Goal: Complete application form: Complete application form

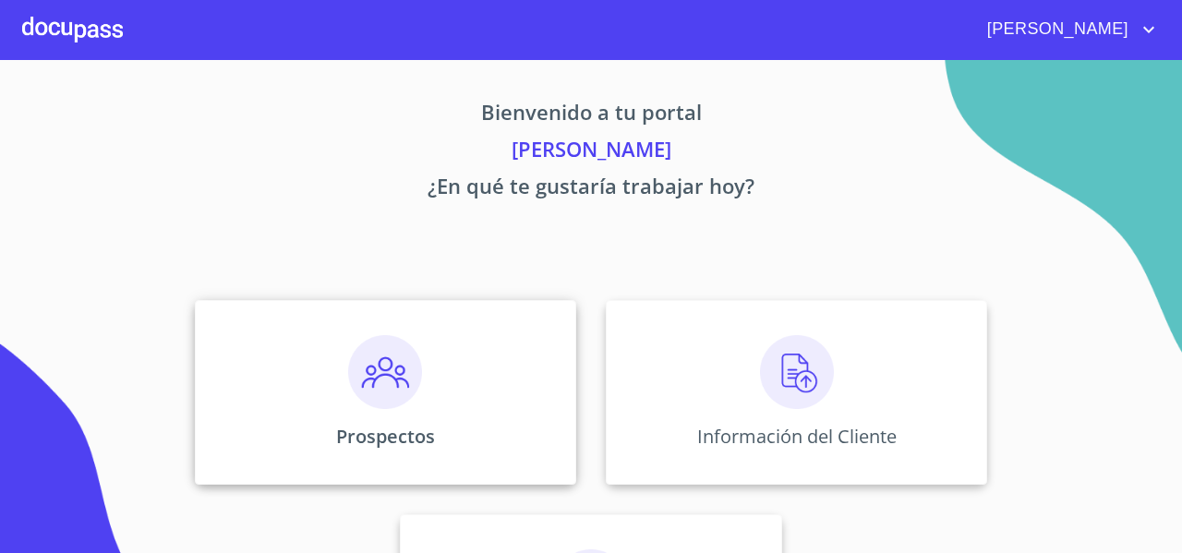
click at [321, 352] on div "Prospectos" at bounding box center [385, 392] width 381 height 185
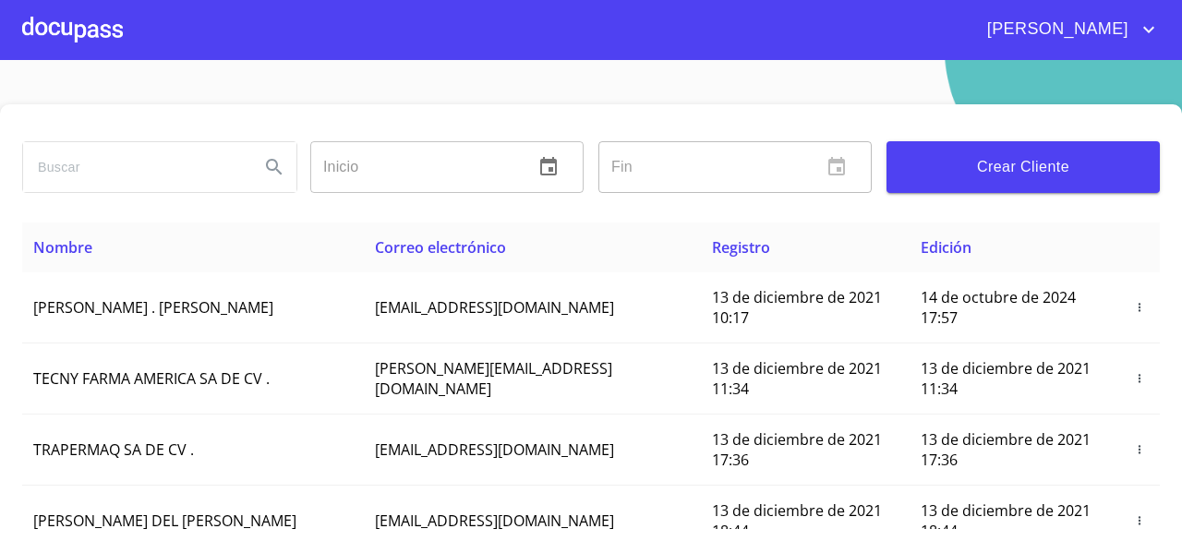
click at [959, 183] on button "Crear Cliente" at bounding box center [1023, 167] width 273 height 52
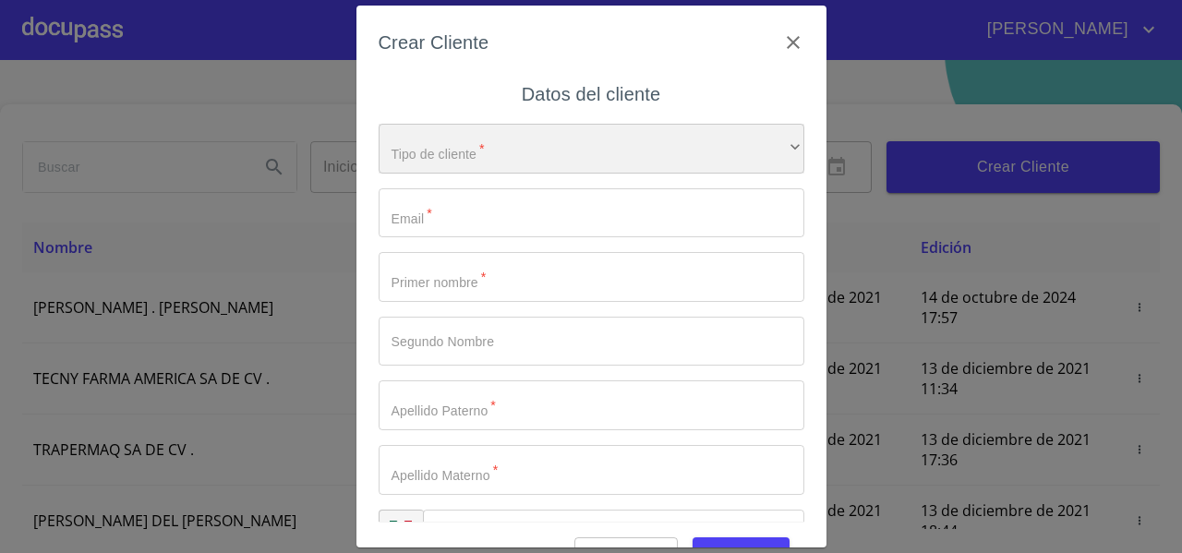
click at [506, 136] on div "​" at bounding box center [592, 149] width 426 height 50
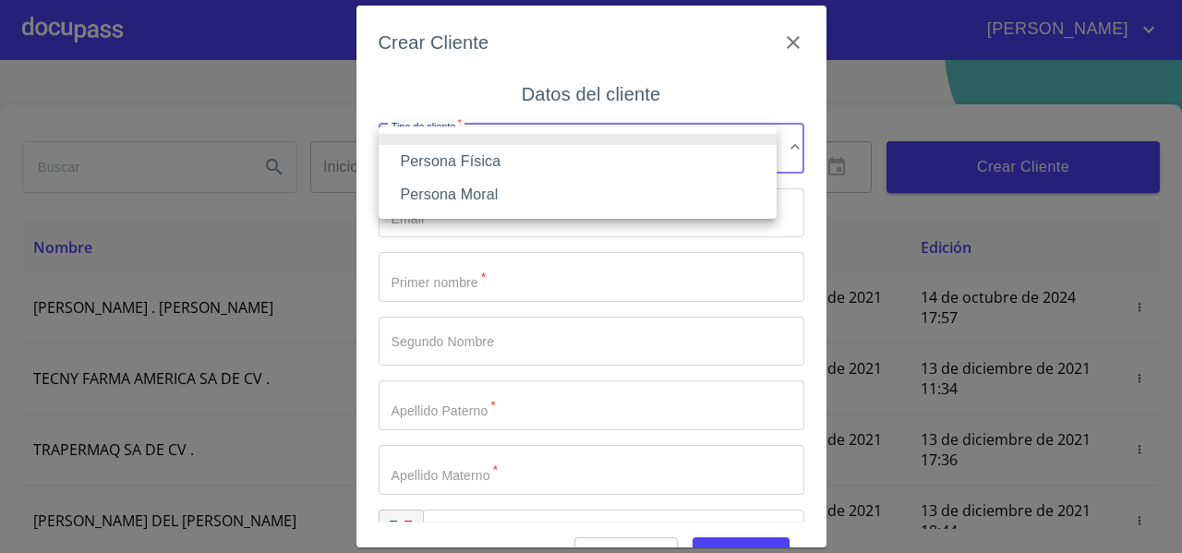
click at [469, 162] on li "Persona Física" at bounding box center [578, 161] width 398 height 33
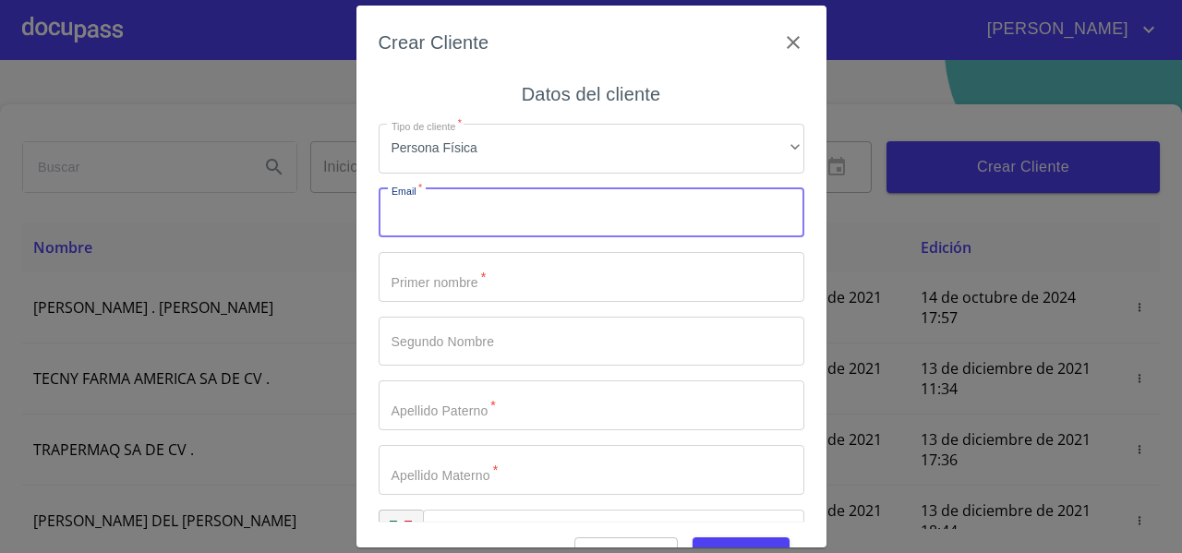
click at [420, 230] on input "Tipo de cliente   *" at bounding box center [592, 213] width 426 height 50
type input "franortega381@gmail.com"
click at [416, 284] on input "Tipo de cliente   *" at bounding box center [592, 277] width 426 height 50
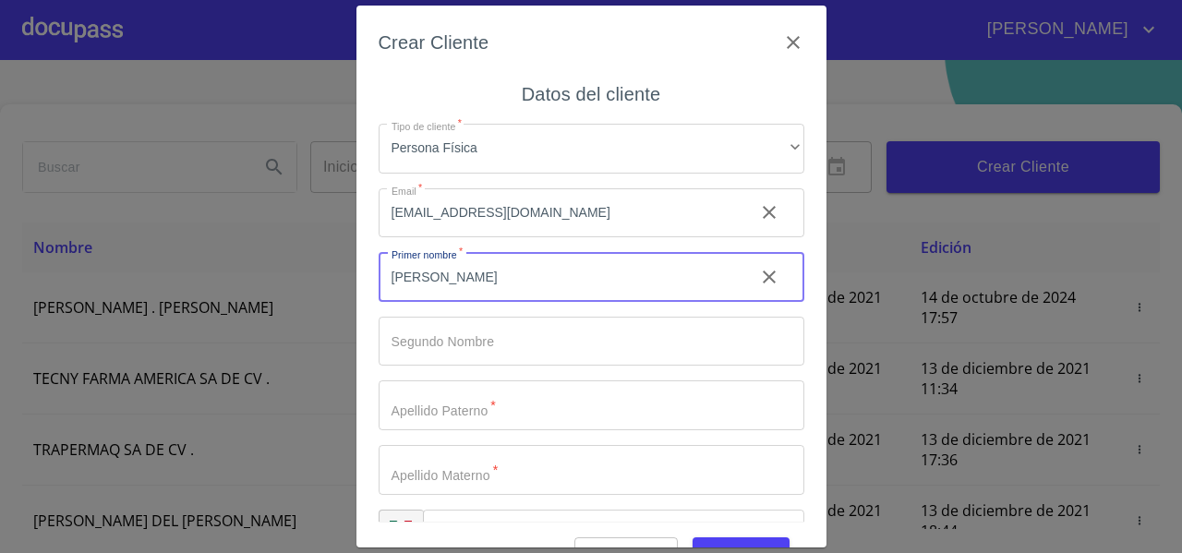
type input "[PERSON_NAME]"
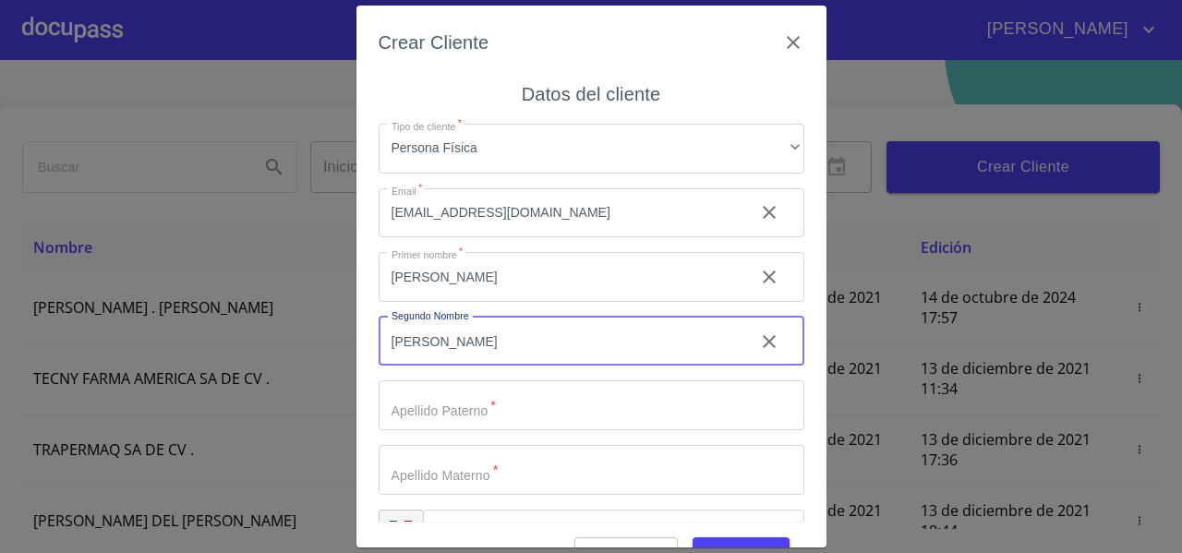
type input "[PERSON_NAME]"
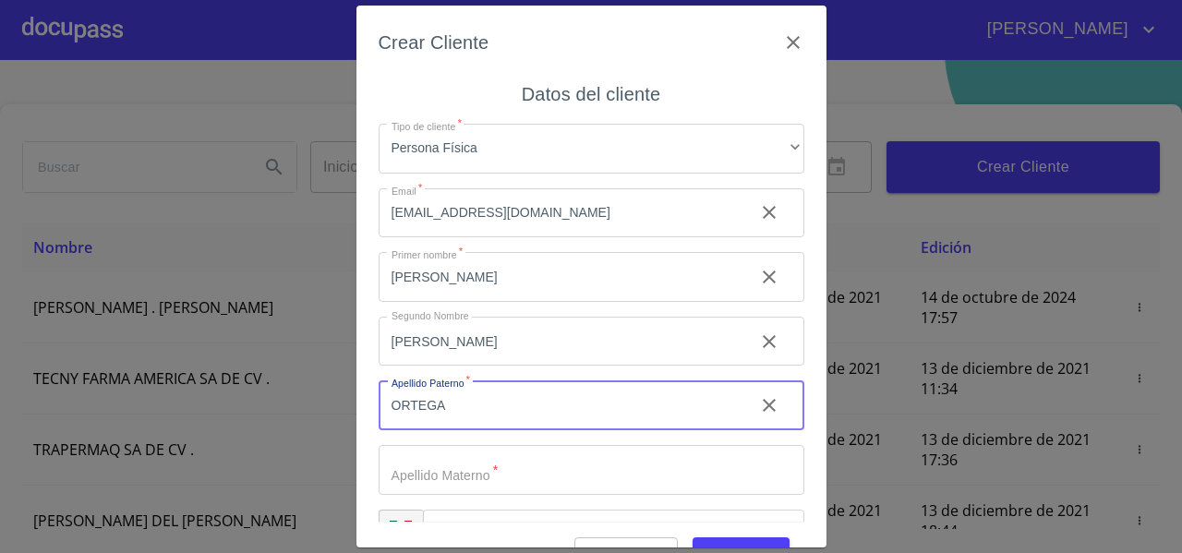
type input "ORTEGA"
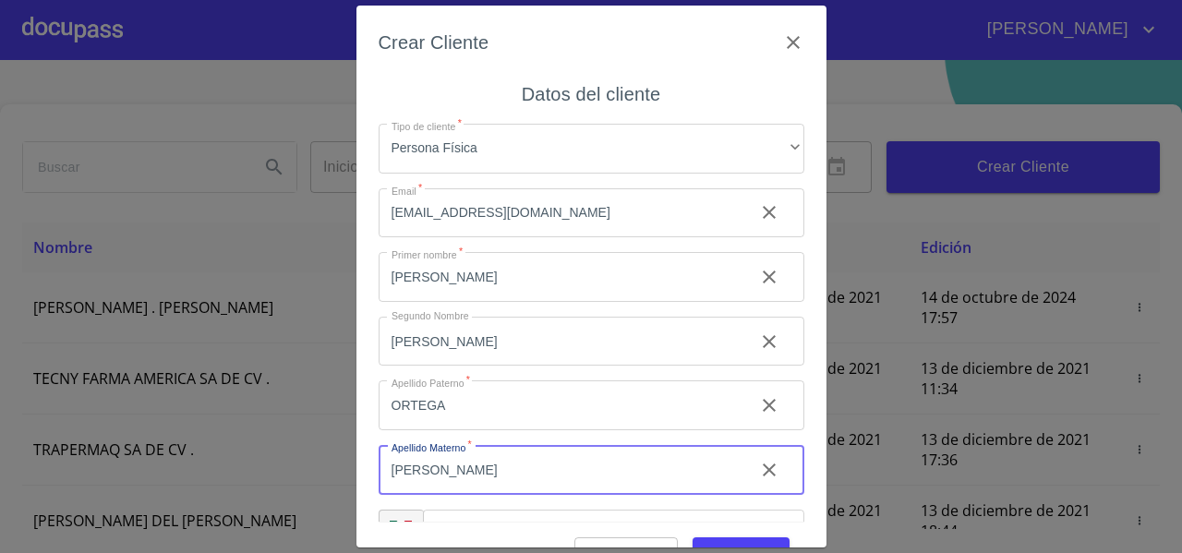
scroll to position [52, 0]
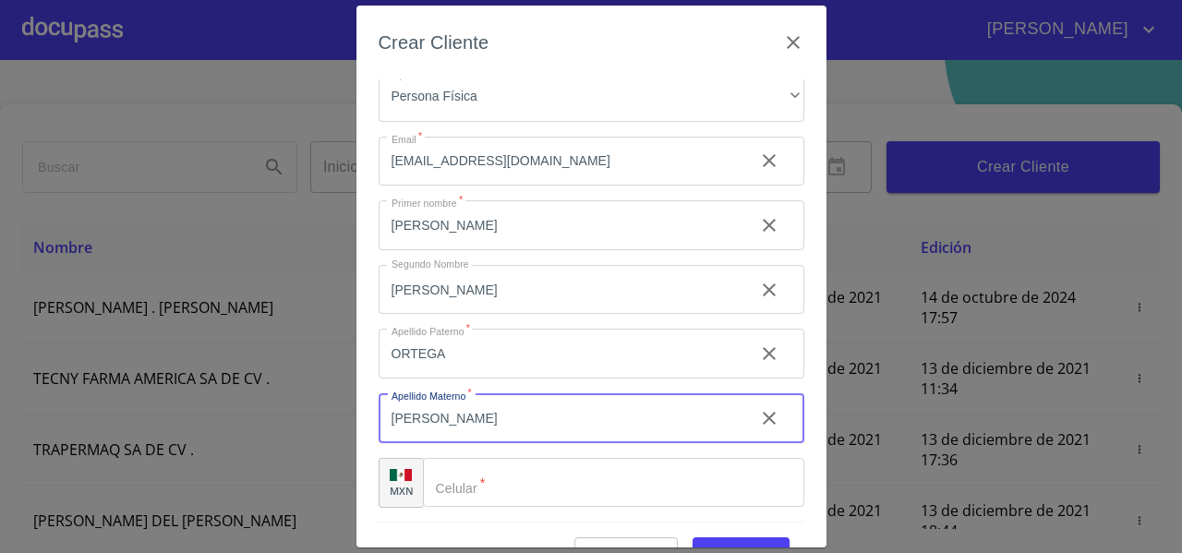
type input "[PERSON_NAME]"
click at [481, 478] on input "Tipo de cliente   *" at bounding box center [613, 483] width 381 height 50
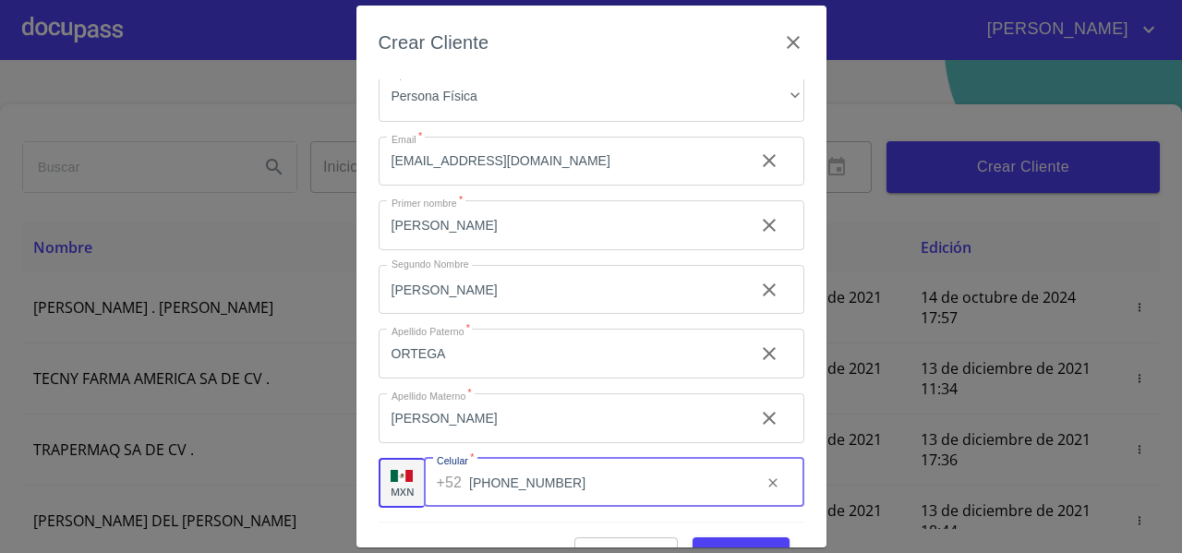
scroll to position [45, 0]
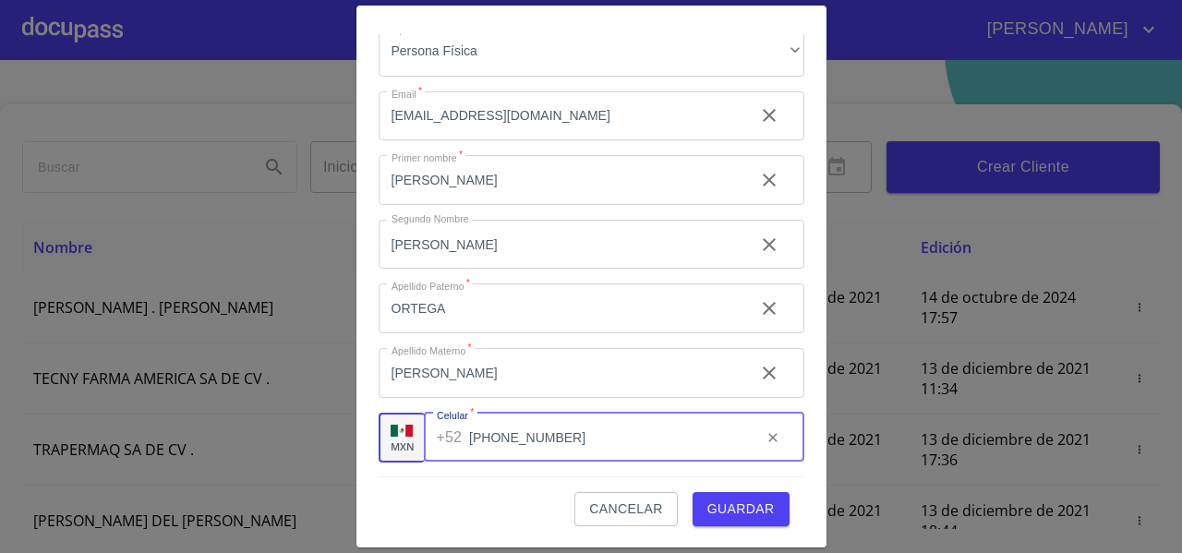
type input "[PHONE_NUMBER]"
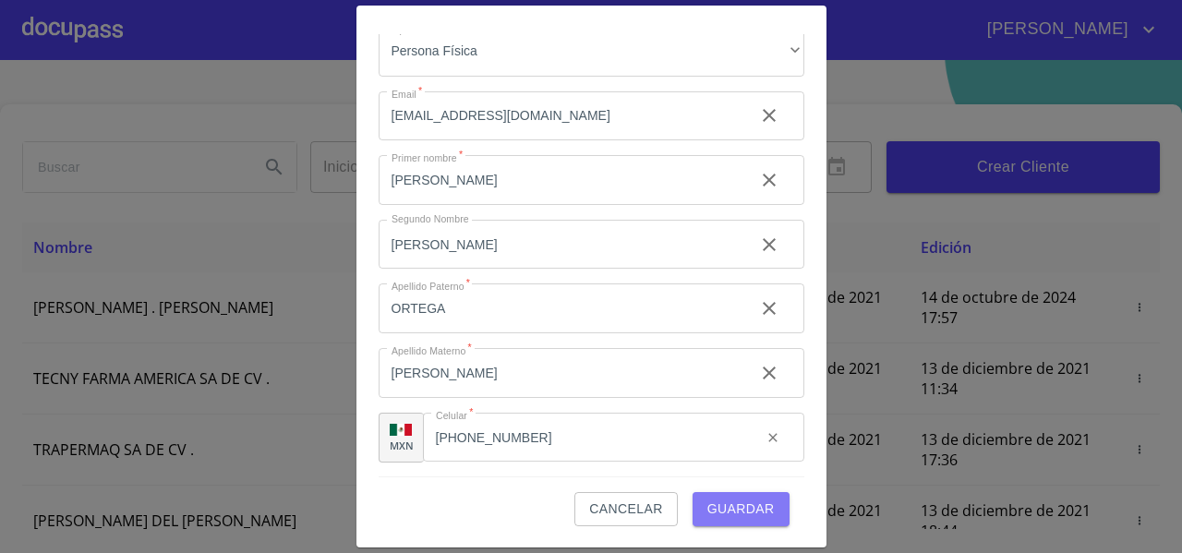
click at [755, 510] on span "Guardar" at bounding box center [740, 509] width 67 height 23
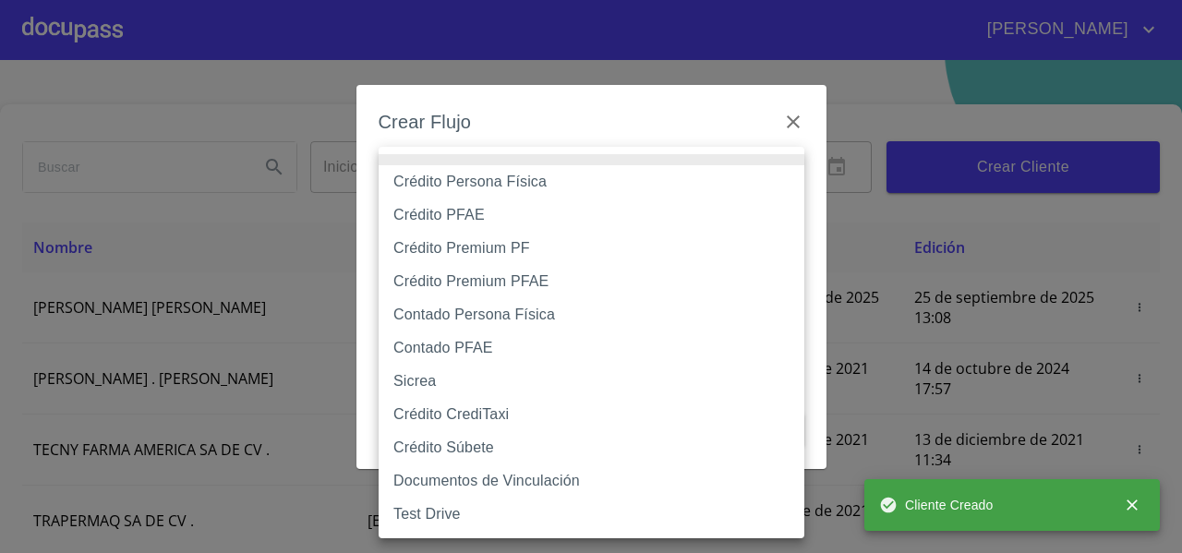
click at [467, 179] on body "FERNANDO Inicio ​ Fin ​ Crear Cliente Nombre Correo electrónico Registro Edició…" at bounding box center [591, 276] width 1182 height 553
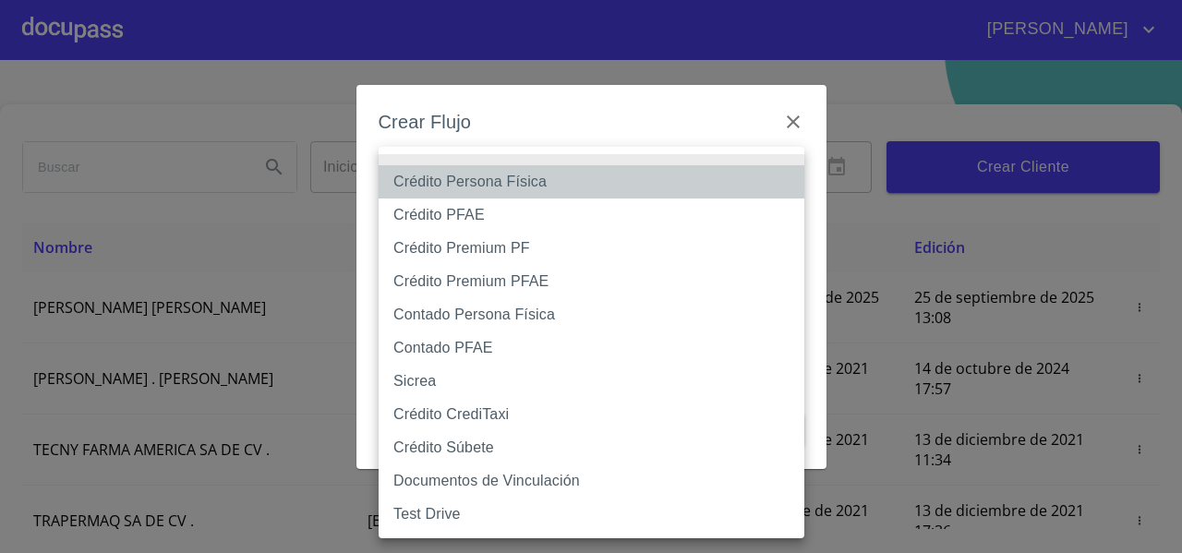
click at [466, 185] on li "Crédito Persona Física" at bounding box center [592, 181] width 426 height 33
type input "61b033e49b8c202ad5bb7912"
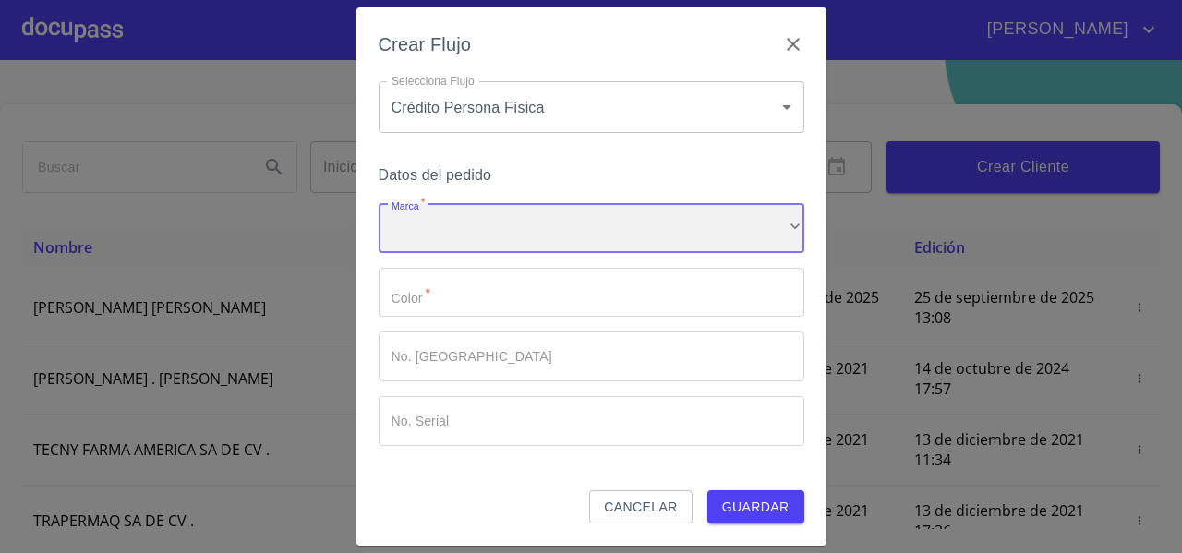
click at [430, 233] on div "​" at bounding box center [592, 228] width 426 height 50
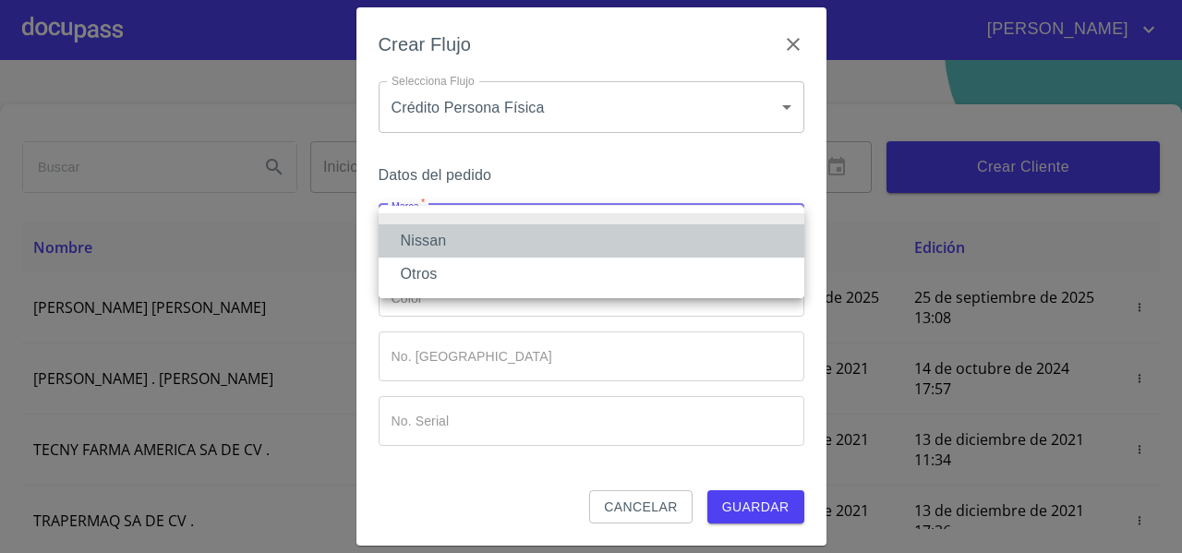
click at [430, 233] on li "Nissan" at bounding box center [592, 240] width 426 height 33
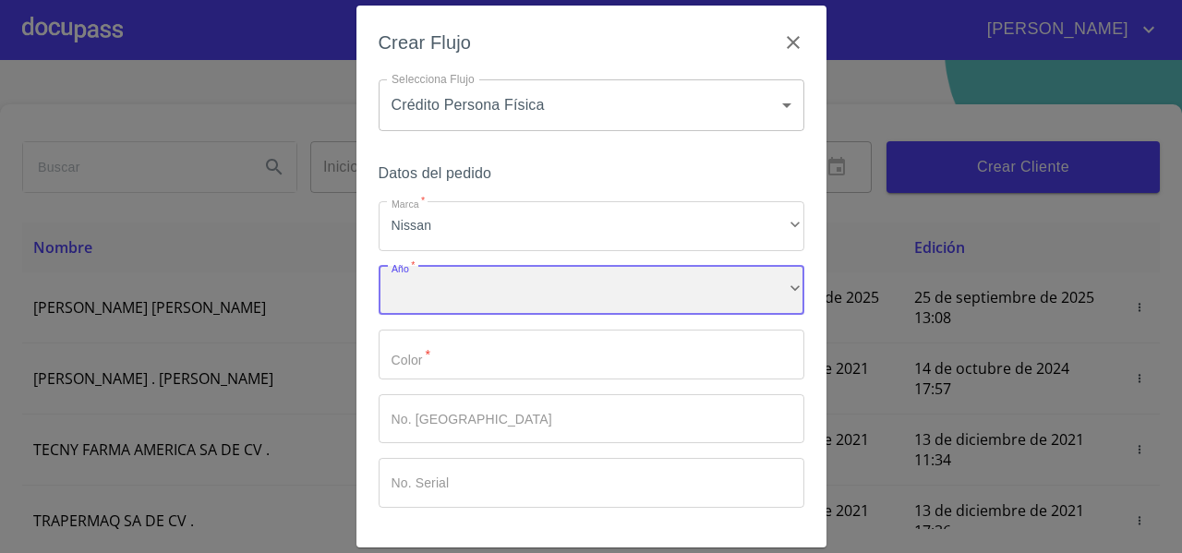
click at [408, 290] on div "​" at bounding box center [592, 291] width 426 height 50
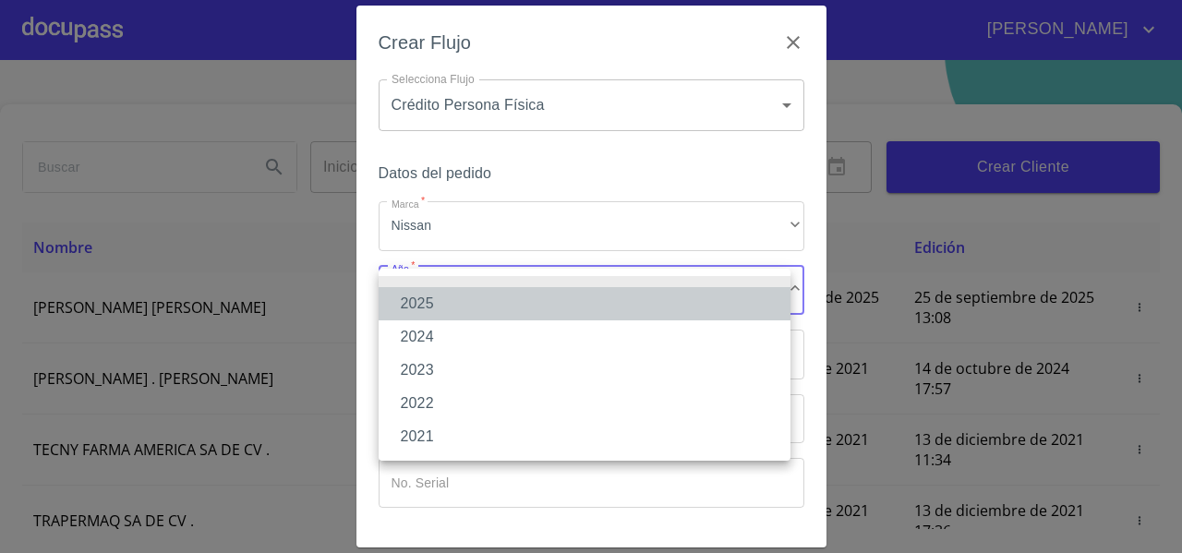
click at [408, 297] on li "2025" at bounding box center [585, 303] width 412 height 33
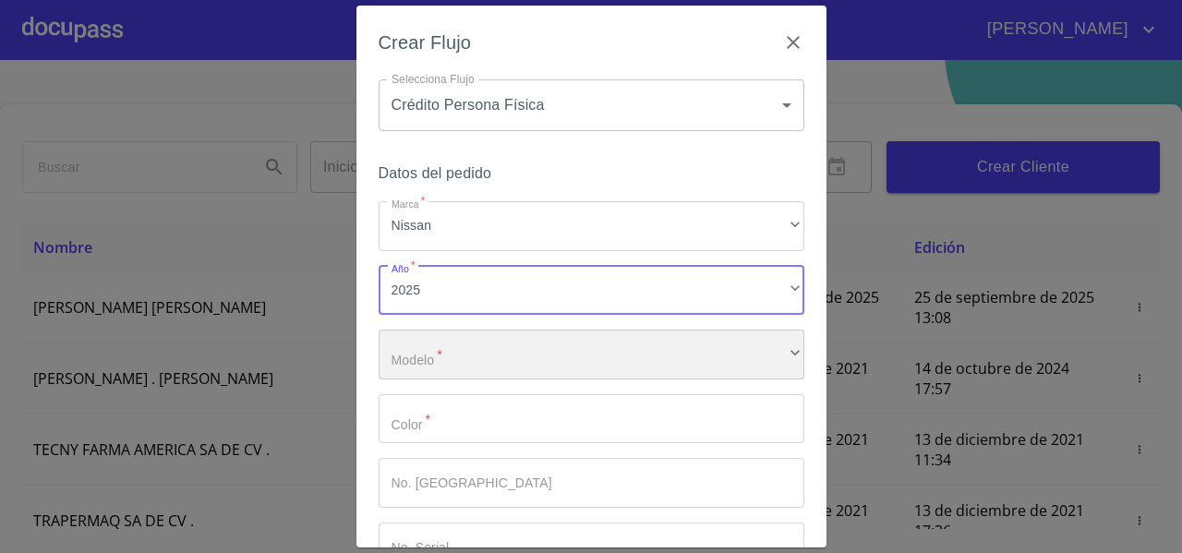
click at [401, 336] on div "​" at bounding box center [592, 355] width 426 height 50
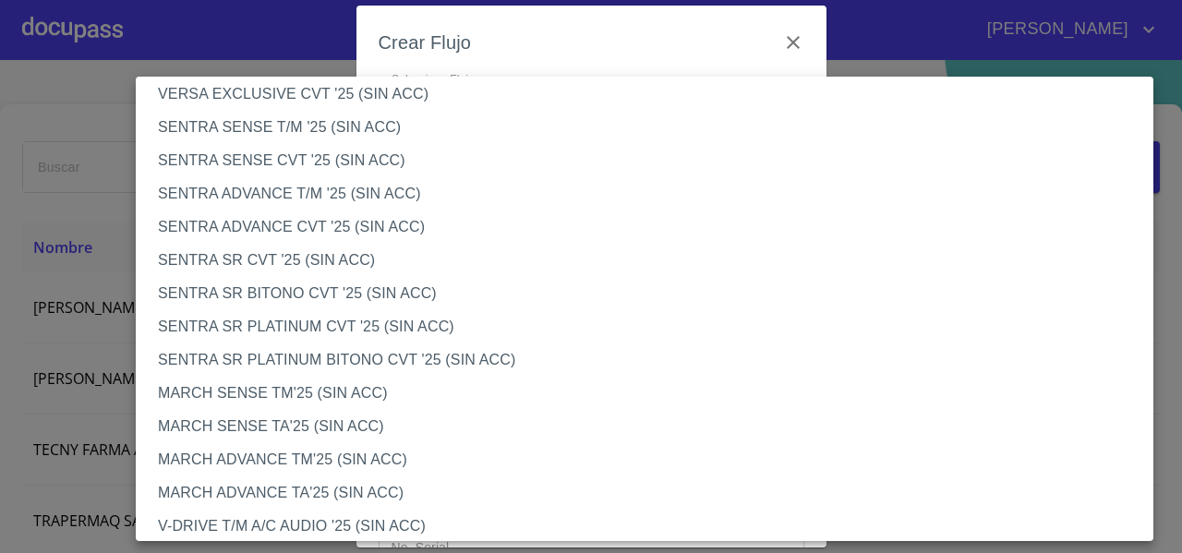
scroll to position [1046, 0]
click at [273, 136] on li "SENTRA SENSE T/M '25 (SIN ACC)" at bounding box center [652, 129] width 1032 height 33
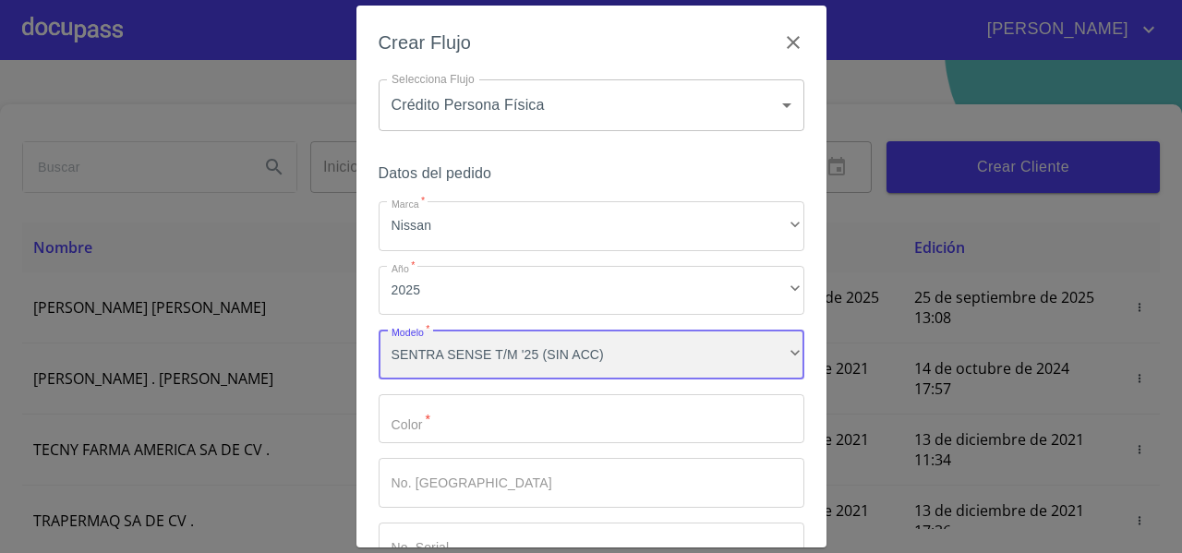
scroll to position [125, 0]
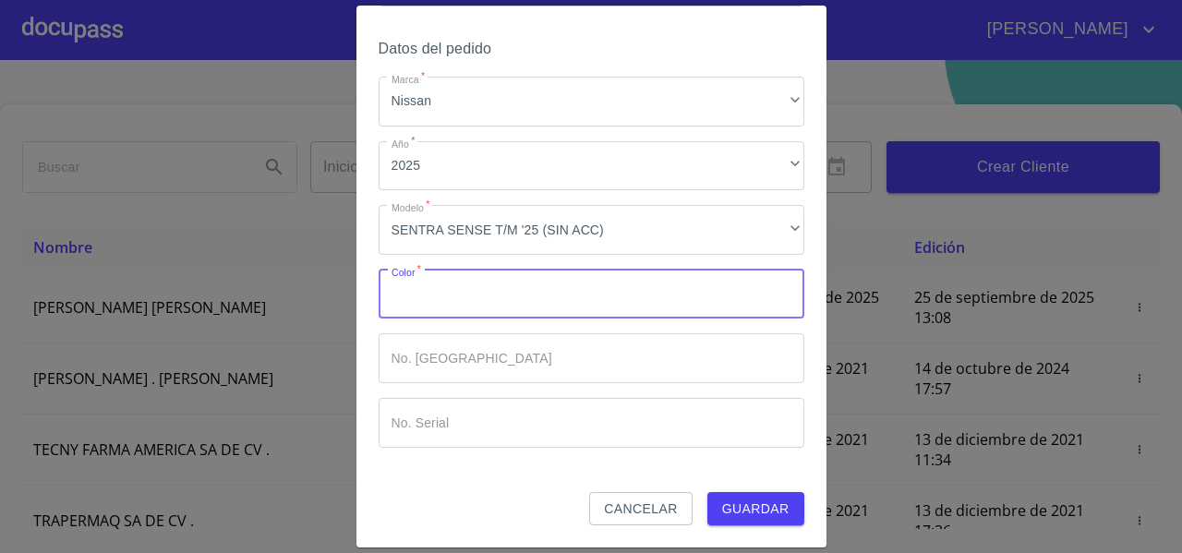
click at [404, 283] on input "Marca   *" at bounding box center [592, 295] width 426 height 50
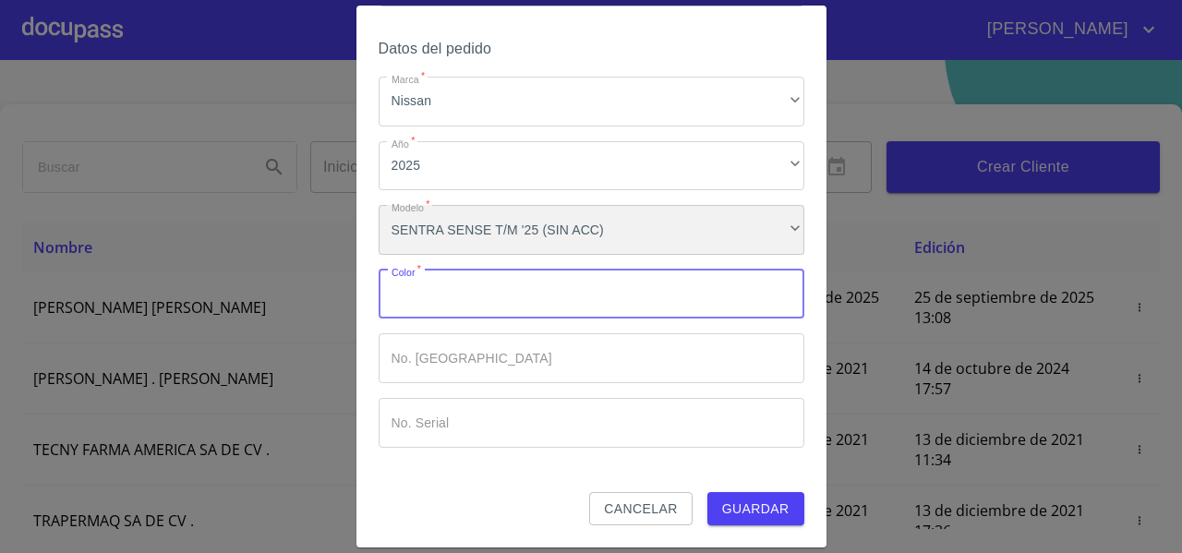
click at [745, 248] on div "SENTRA SENSE T/M '25 (SIN ACC)" at bounding box center [592, 230] width 426 height 50
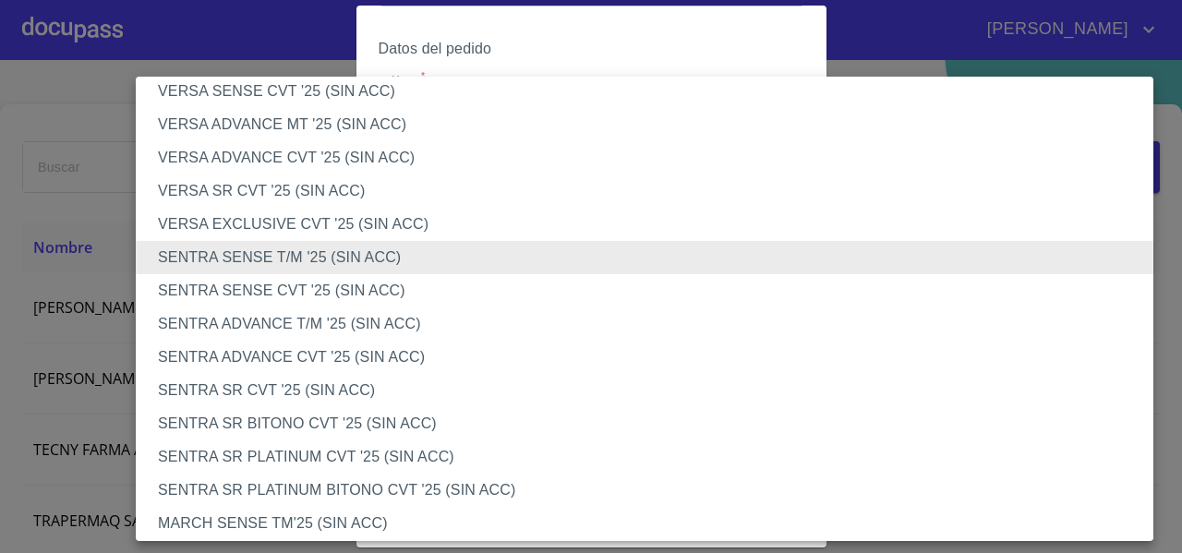
scroll to position [918, 0]
click at [295, 256] on li "SENTRA SENSE T/M '25 (SIN ACC)" at bounding box center [652, 257] width 1032 height 33
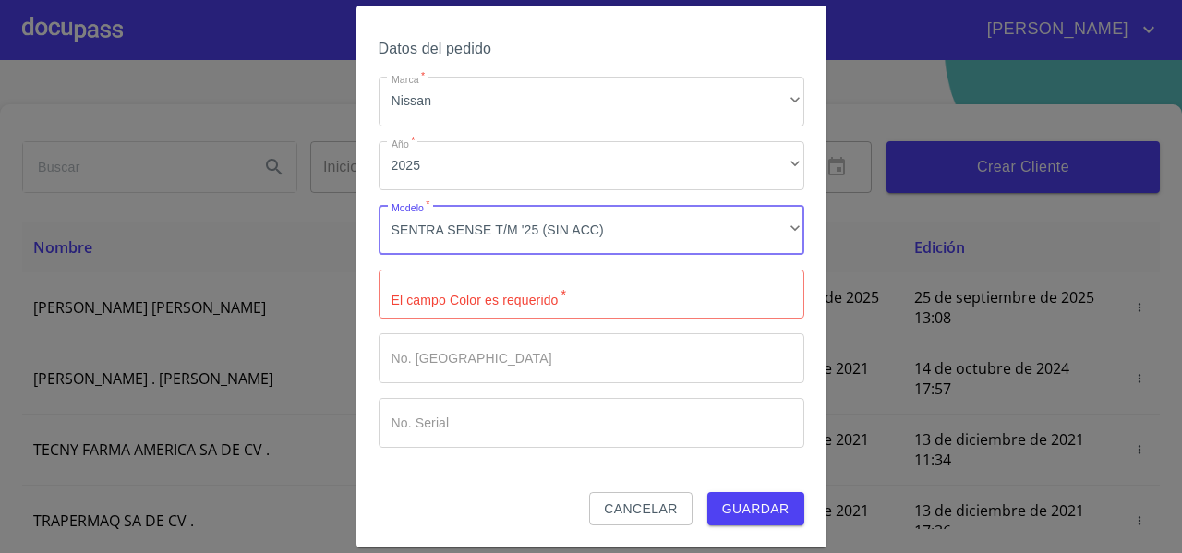
click at [436, 298] on input "Marca   *" at bounding box center [592, 295] width 426 height 50
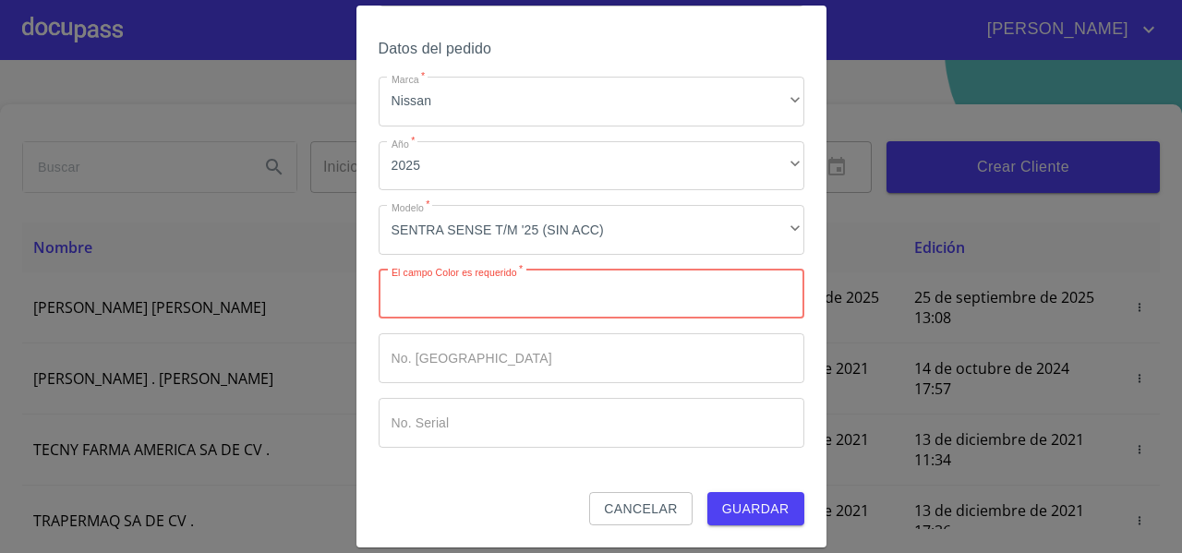
click at [436, 298] on input "Marca   *" at bounding box center [592, 295] width 426 height 50
type input "ROJO"
click at [417, 354] on input "Marca   *" at bounding box center [592, 358] width 426 height 50
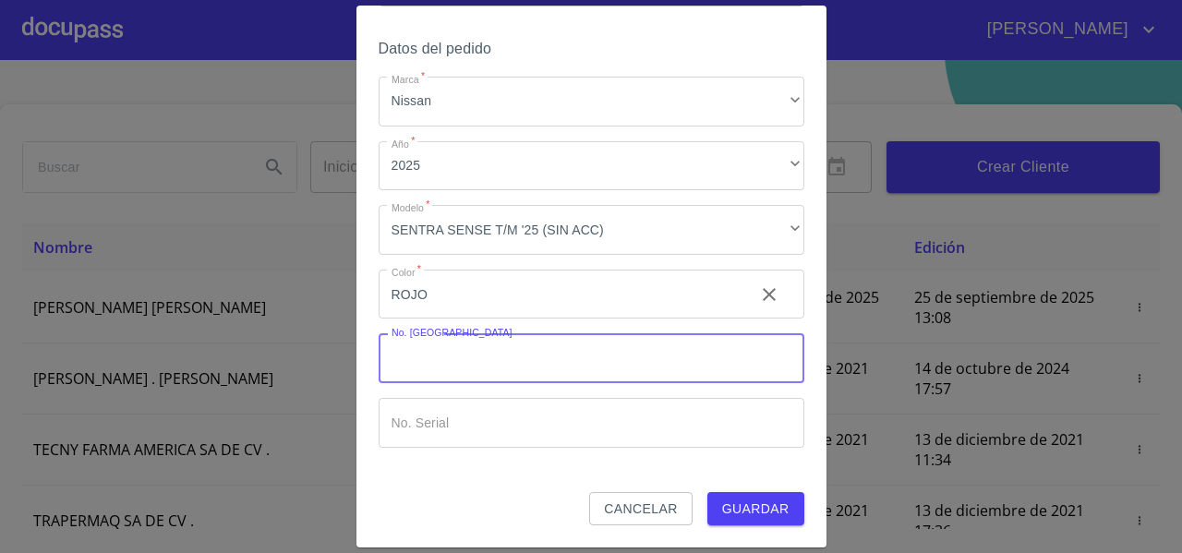
click at [447, 473] on div "Datos del pedido Marca   * Nissan ​ Año   * 2025 ​ Modelo   * SENTRA SENSE T/M …" at bounding box center [592, 264] width 426 height 456
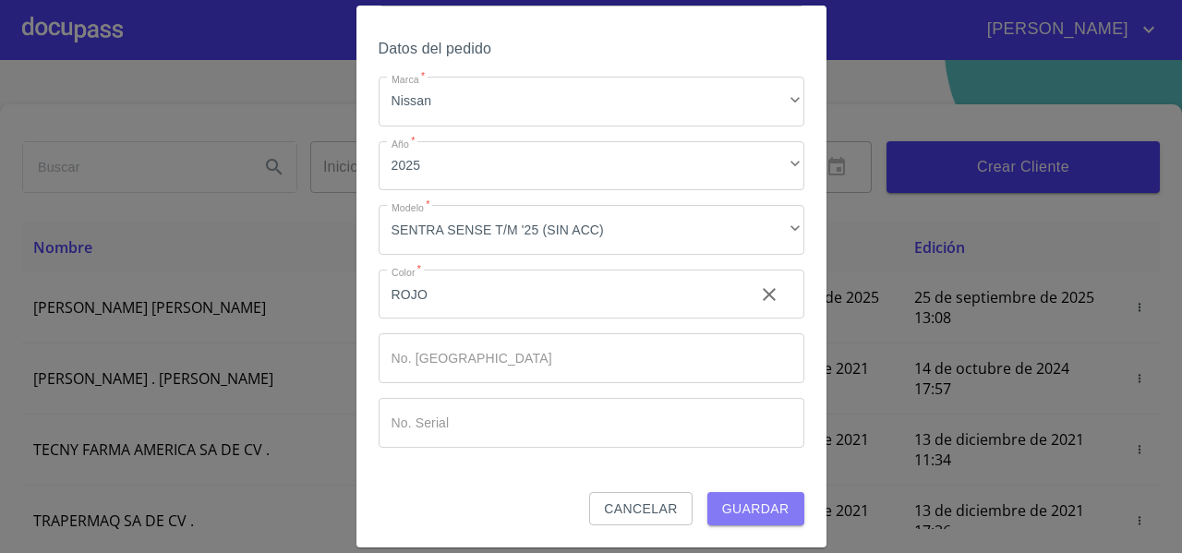
click at [724, 503] on span "Guardar" at bounding box center [755, 509] width 67 height 23
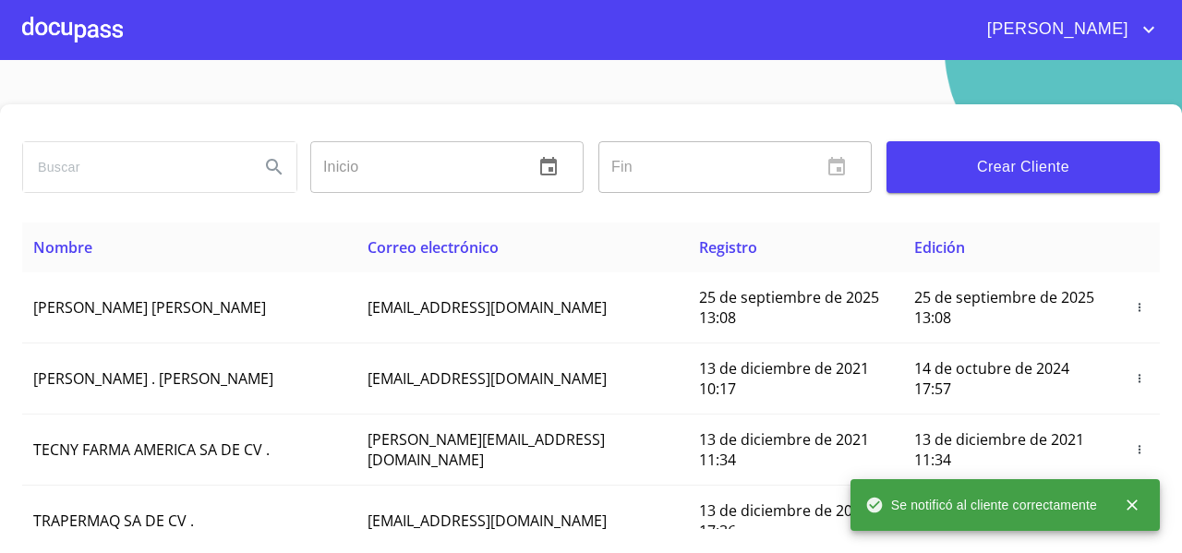
click at [78, 35] on div at bounding box center [72, 29] width 101 height 59
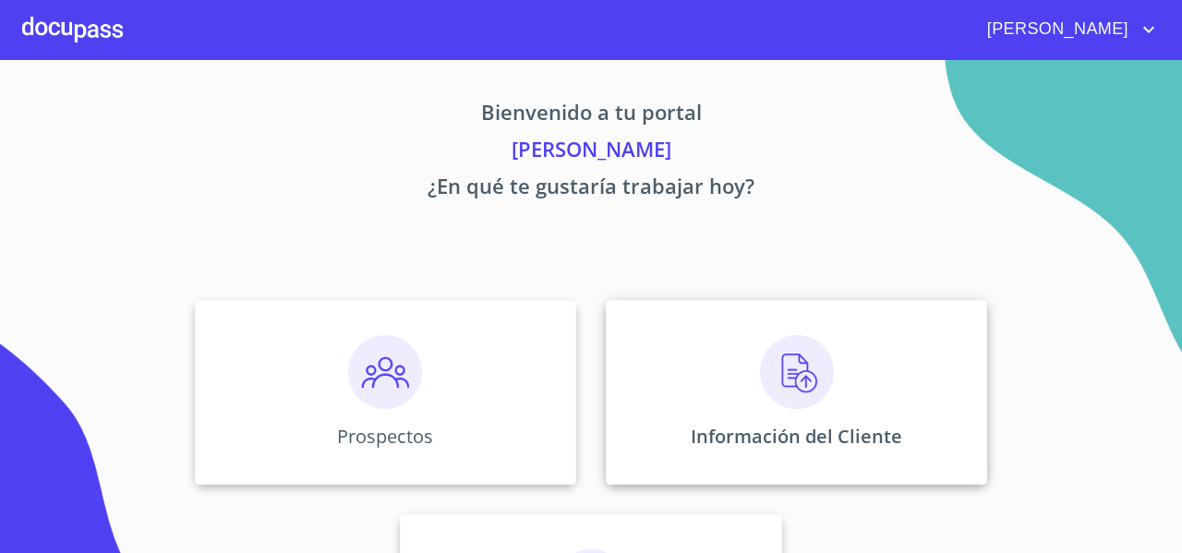
click at [668, 335] on div "Información del Cliente" at bounding box center [796, 392] width 381 height 185
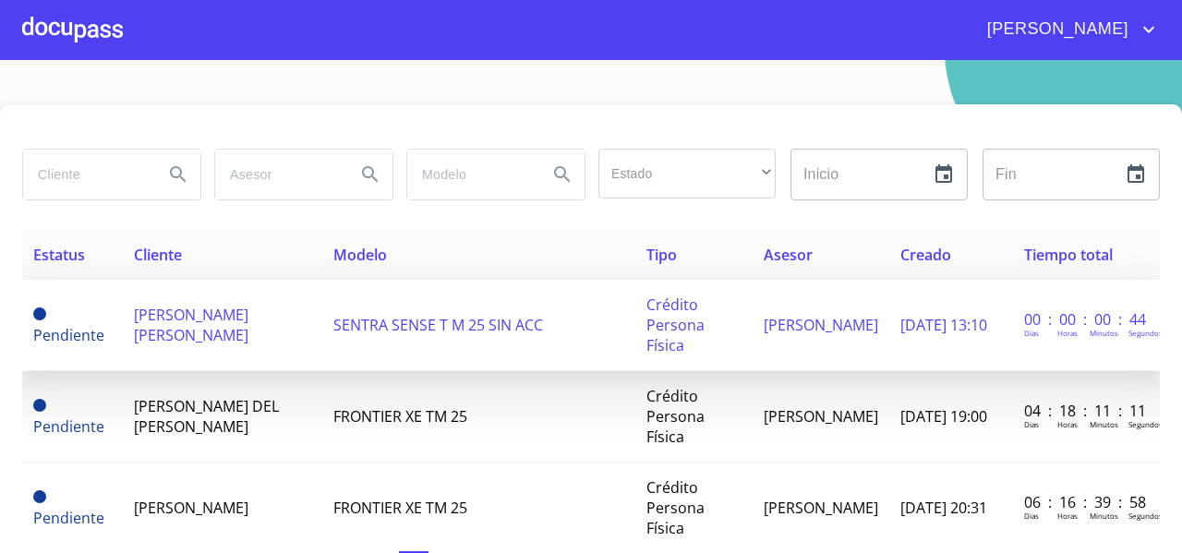
click at [192, 313] on span "[PERSON_NAME] [PERSON_NAME]" at bounding box center [191, 325] width 115 height 41
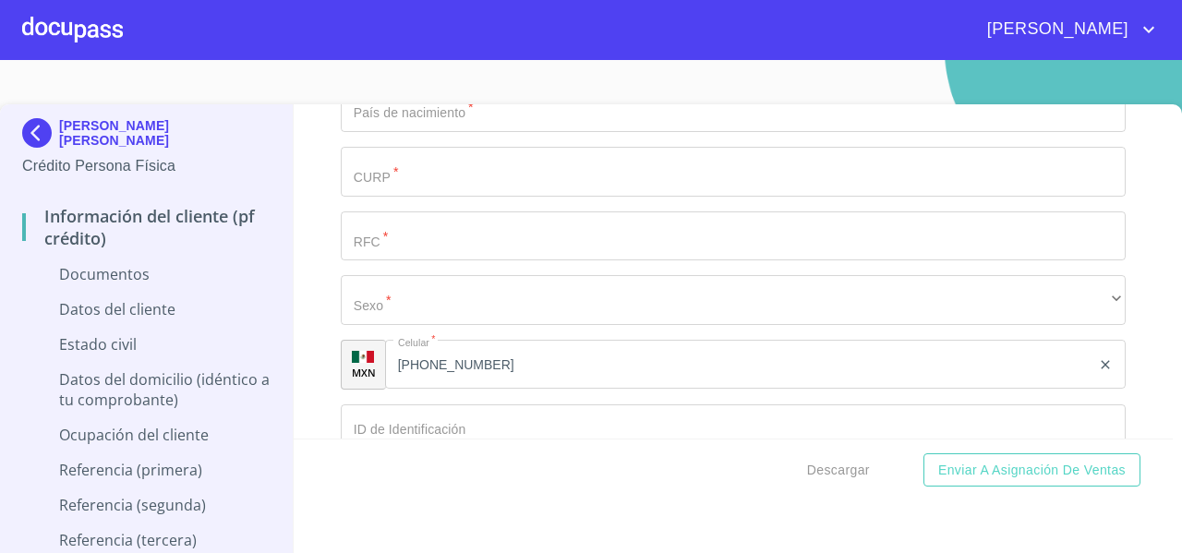
scroll to position [2897, 0]
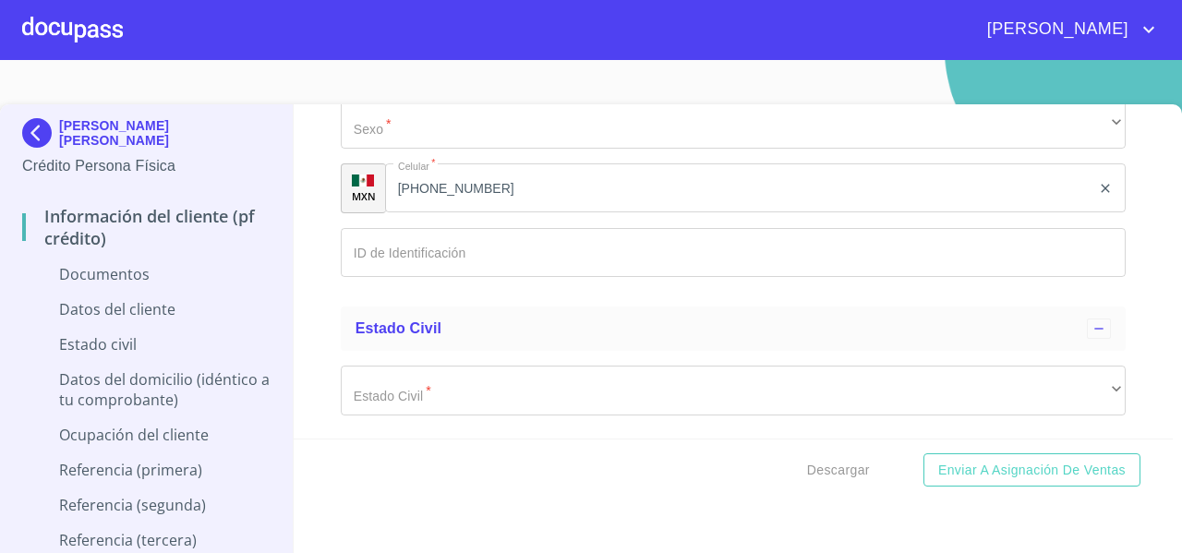
click at [521, 195] on input "[PHONE_NUMBER]" at bounding box center [738, 188] width 706 height 50
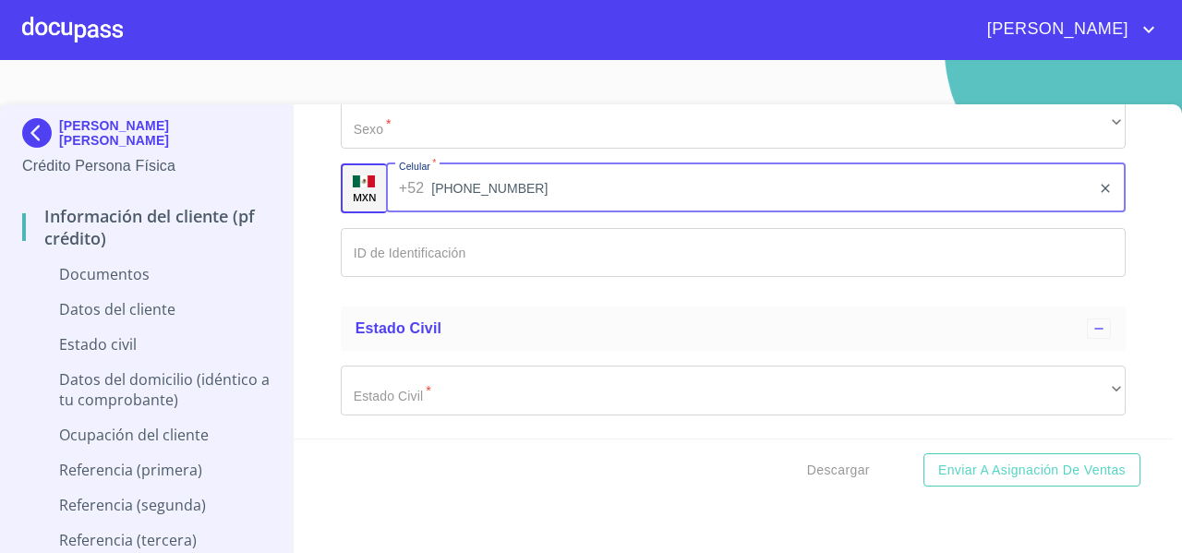
drag, startPoint x: 518, startPoint y: 193, endPoint x: 431, endPoint y: 196, distance: 86.9
click at [431, 196] on input "[PHONE_NUMBER]" at bounding box center [760, 188] width 659 height 50
click at [426, 247] on input "Documento de identificación   *" at bounding box center [733, 253] width 785 height 50
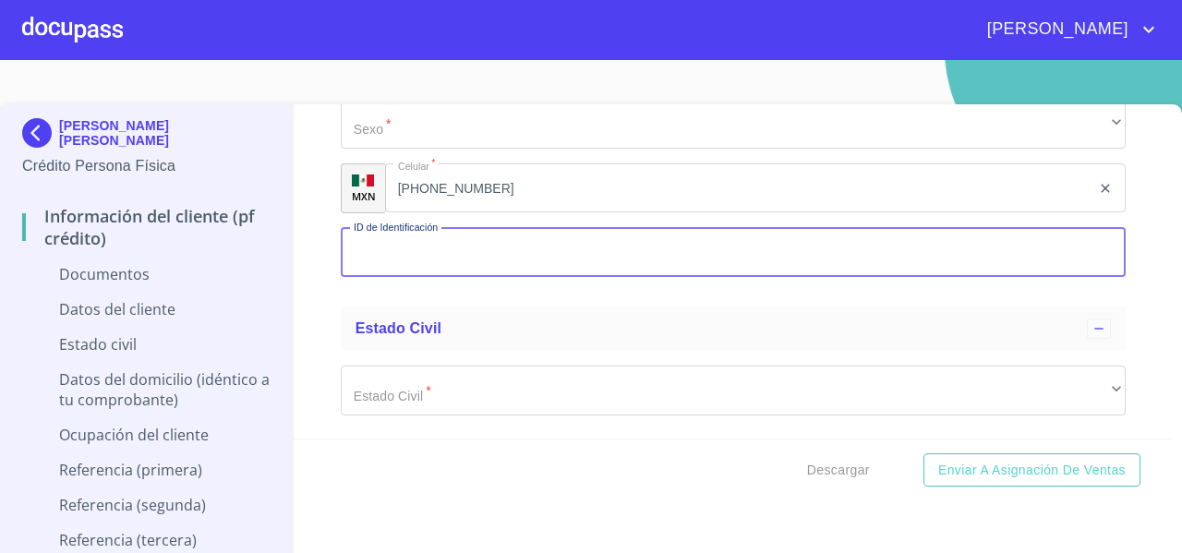
paste input "33)16719744"
click at [371, 248] on input "33)16719744" at bounding box center [712, 253] width 742 height 50
type input "3316719744"
click at [469, 247] on input "3316719744" at bounding box center [712, 253] width 742 height 50
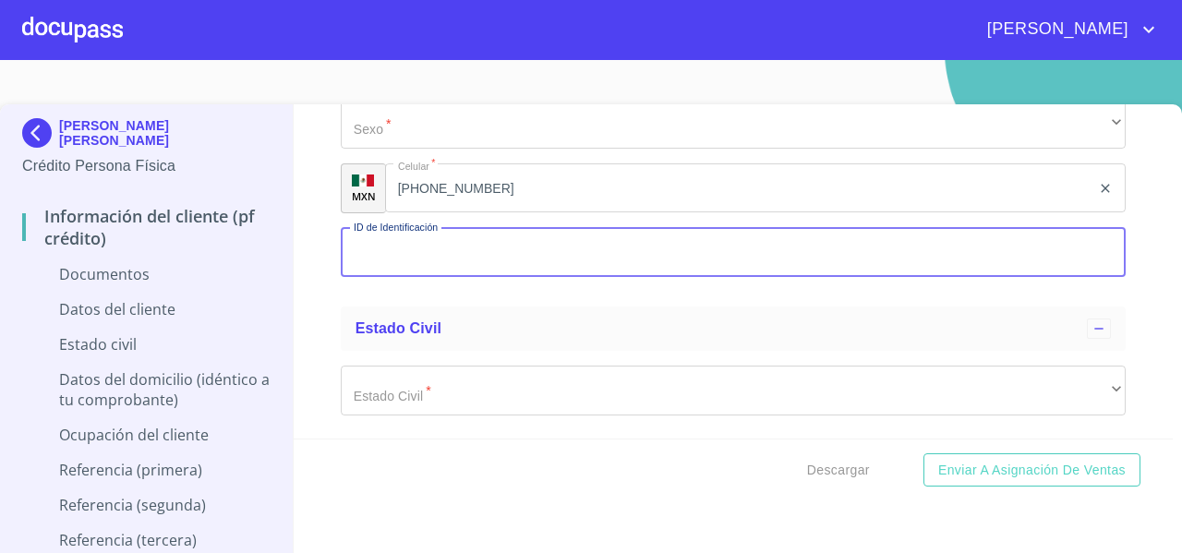
click at [59, 21] on div at bounding box center [72, 29] width 101 height 59
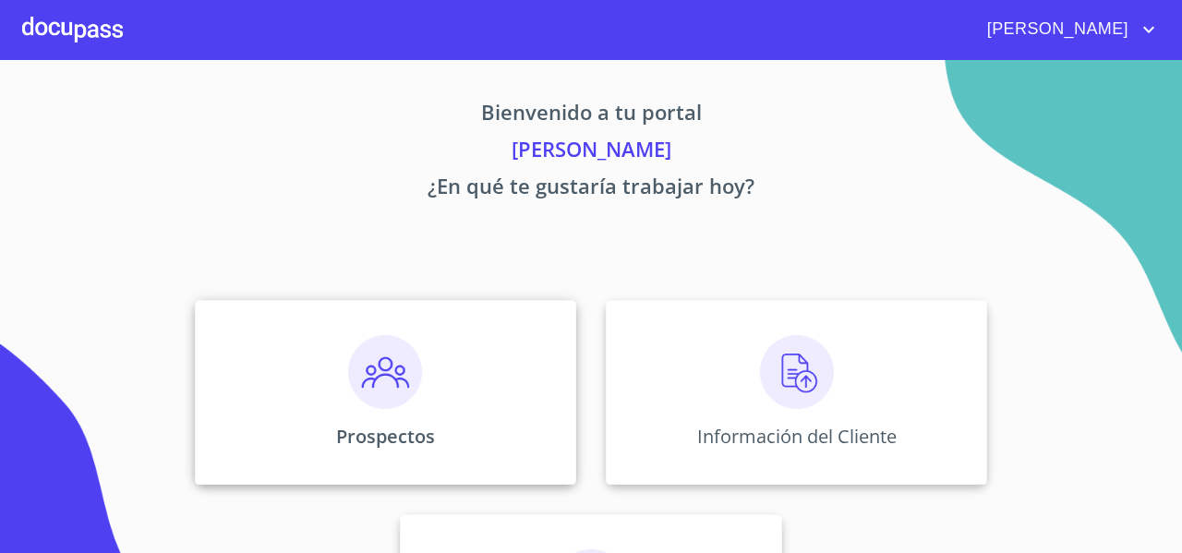
click at [248, 326] on div "Prospectos" at bounding box center [385, 392] width 381 height 185
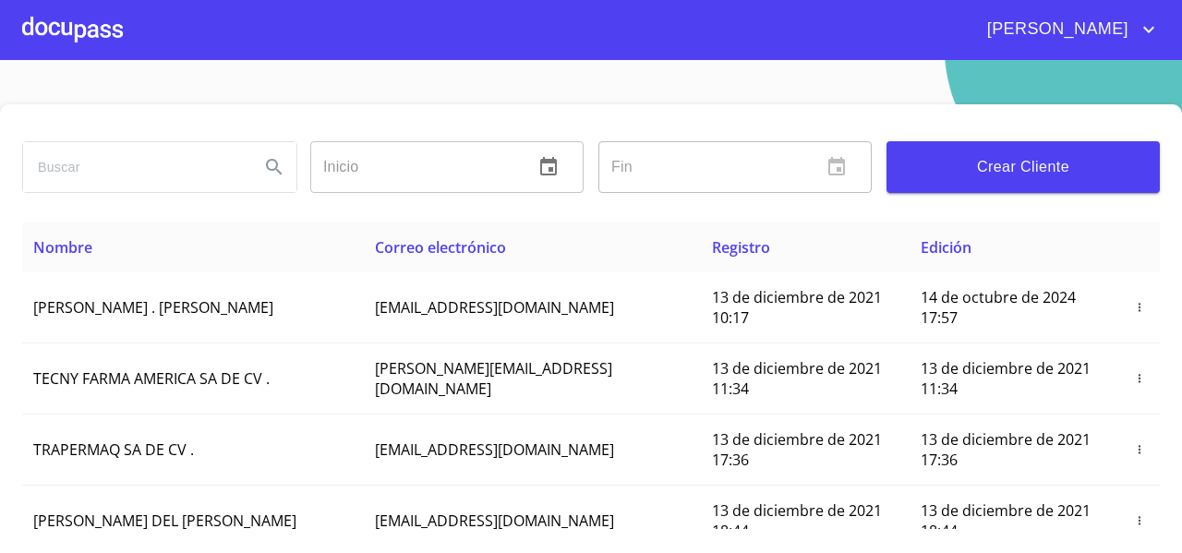
click at [78, 173] on input "search" at bounding box center [134, 167] width 222 height 50
click at [159, 176] on input "[PERSON_NAME]" at bounding box center [134, 167] width 222 height 50
type input "EFRAIN ISAIAS"
click at [269, 175] on icon "Search" at bounding box center [274, 167] width 22 height 22
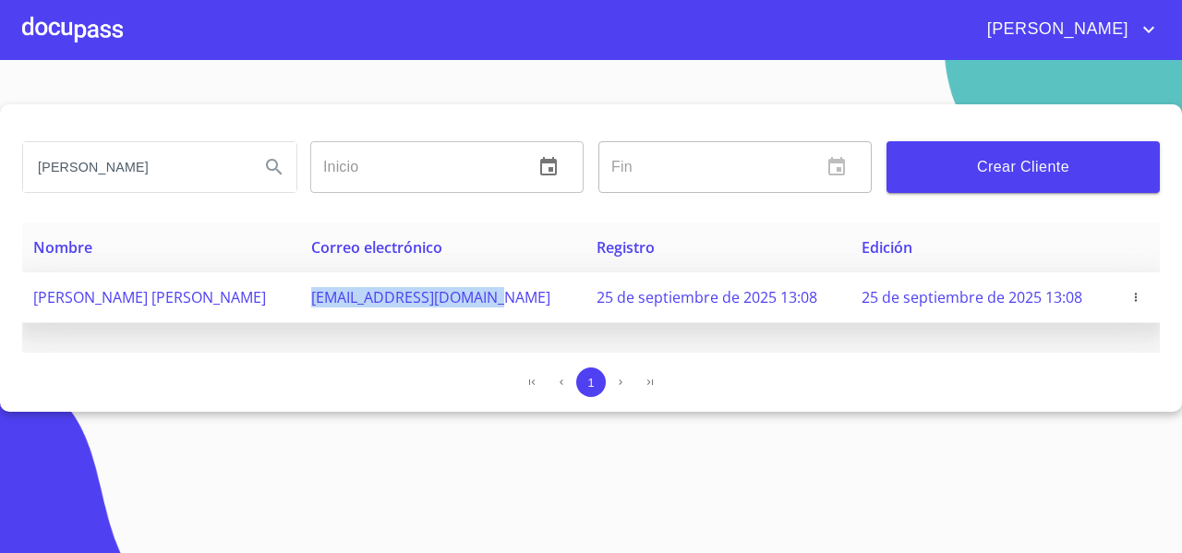
drag, startPoint x: 314, startPoint y: 299, endPoint x: 514, endPoint y: 315, distance: 201.0
click at [514, 315] on td "franortega381@gmail.com" at bounding box center [442, 297] width 285 height 51
copy span "franortega381@gmail.com"
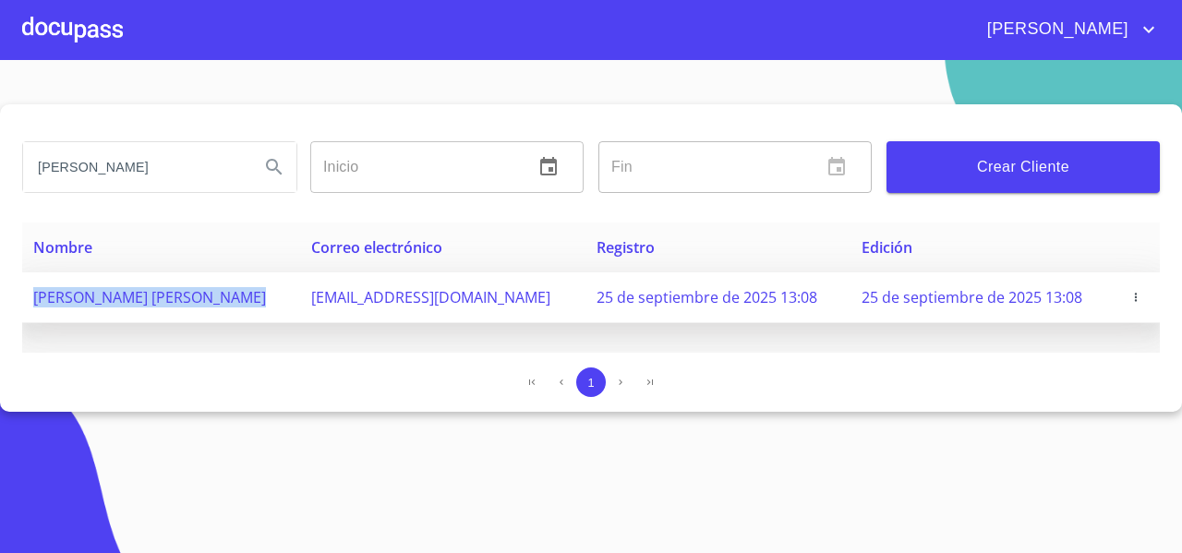
drag, startPoint x: 260, startPoint y: 302, endPoint x: 36, endPoint y: 301, distance: 224.4
click at [36, 301] on td "[PERSON_NAME] [PERSON_NAME]" at bounding box center [161, 297] width 278 height 51
copy span "[PERSON_NAME] [PERSON_NAME]"
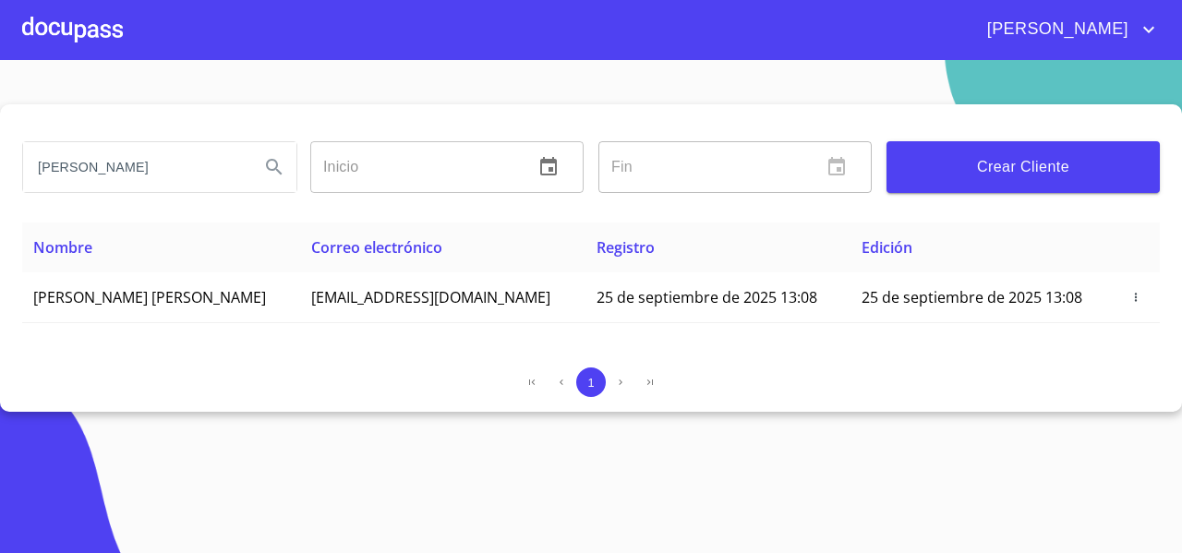
click at [67, 41] on div at bounding box center [72, 29] width 101 height 59
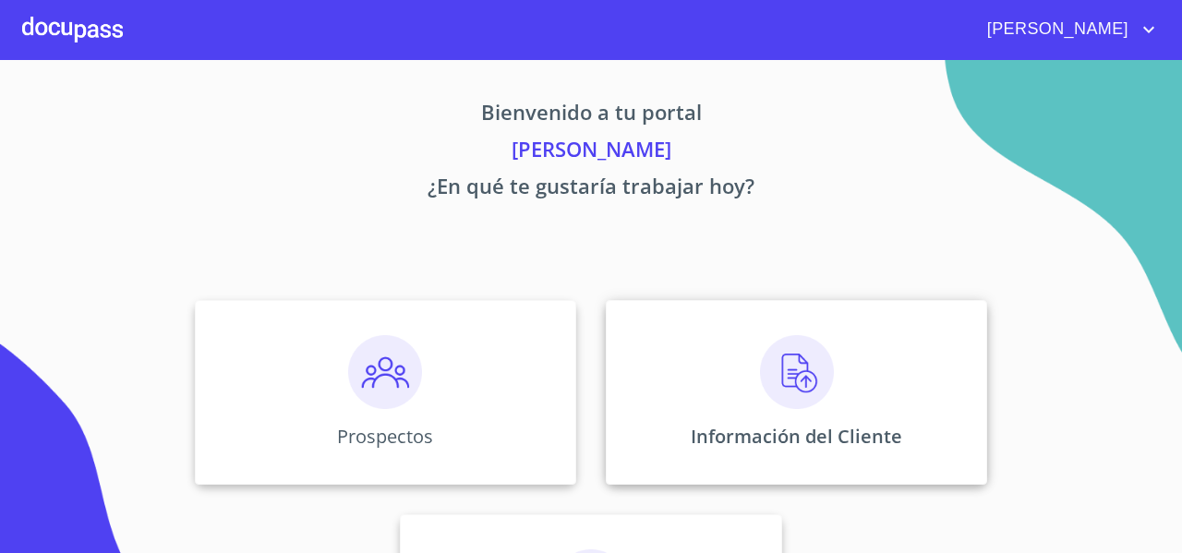
click at [706, 367] on div "Información del Cliente" at bounding box center [796, 392] width 381 height 185
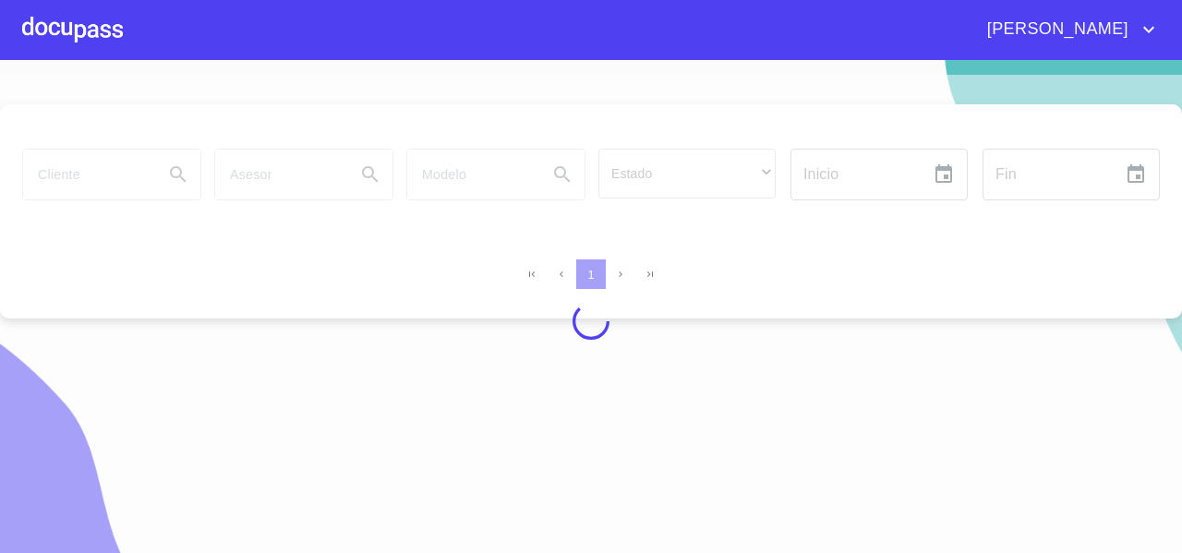
click at [93, 159] on div at bounding box center [591, 321] width 1182 height 493
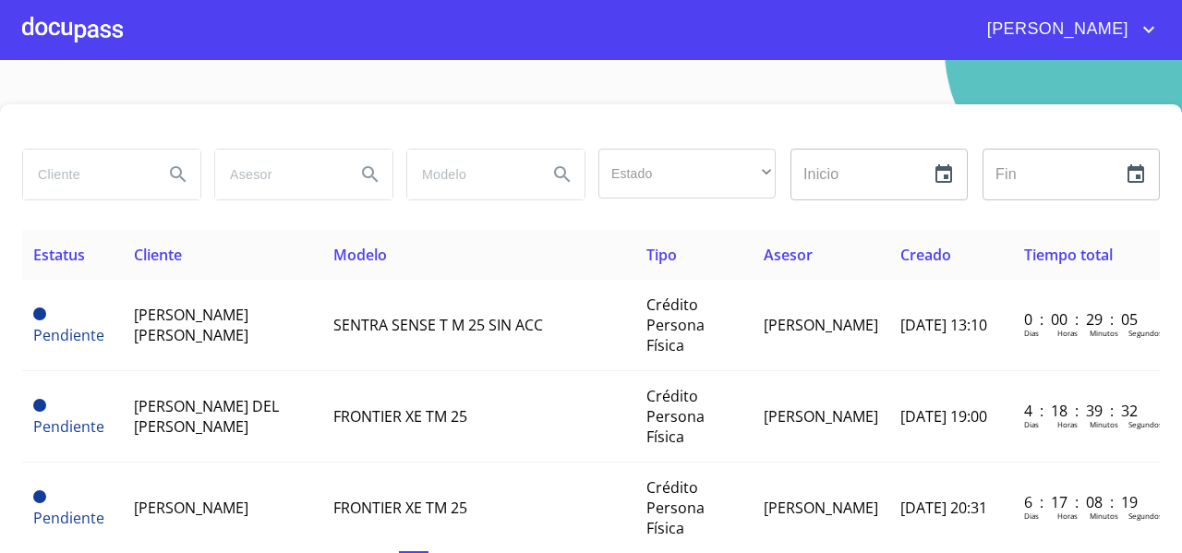
click at [85, 166] on input "search" at bounding box center [86, 175] width 126 height 50
type input "david martinez"
click at [175, 158] on button "Search" at bounding box center [178, 174] width 44 height 44
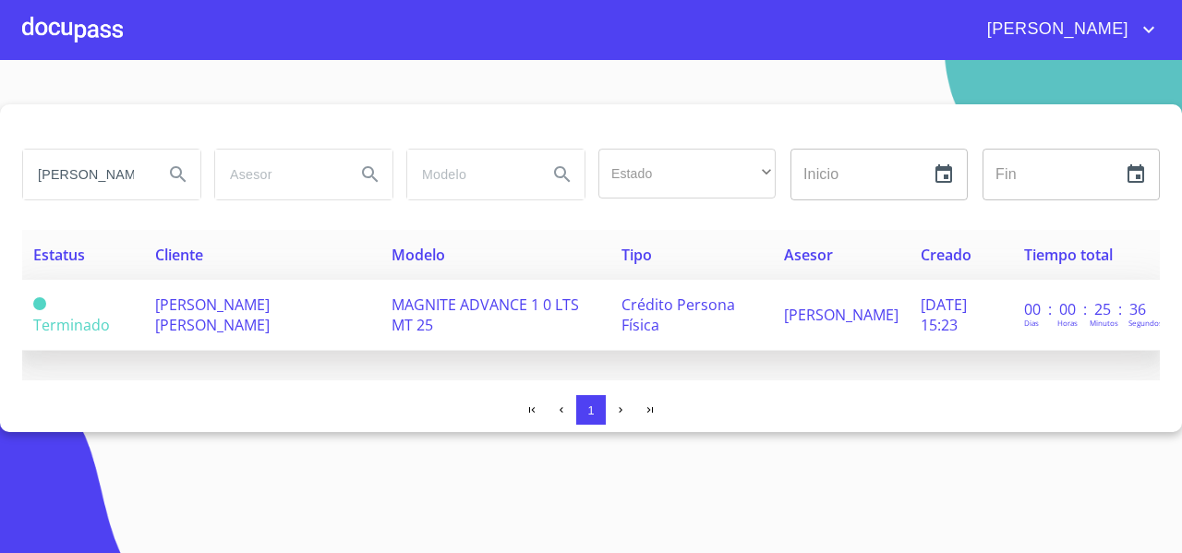
click at [227, 318] on td "DAVID MARTINEZ RAMIREZ" at bounding box center [262, 315] width 237 height 71
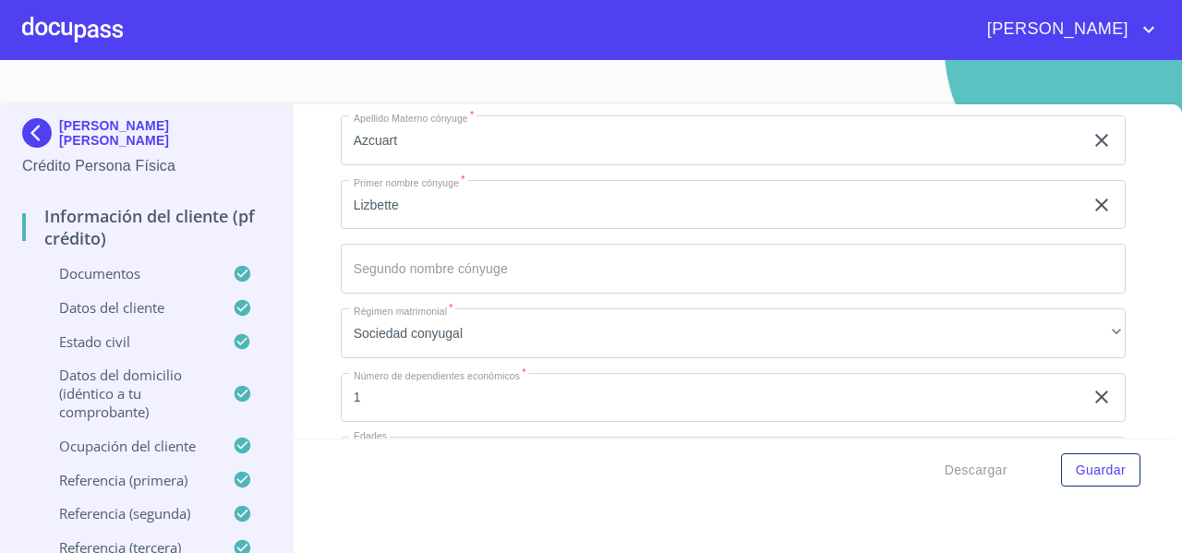
scroll to position [4915, 0]
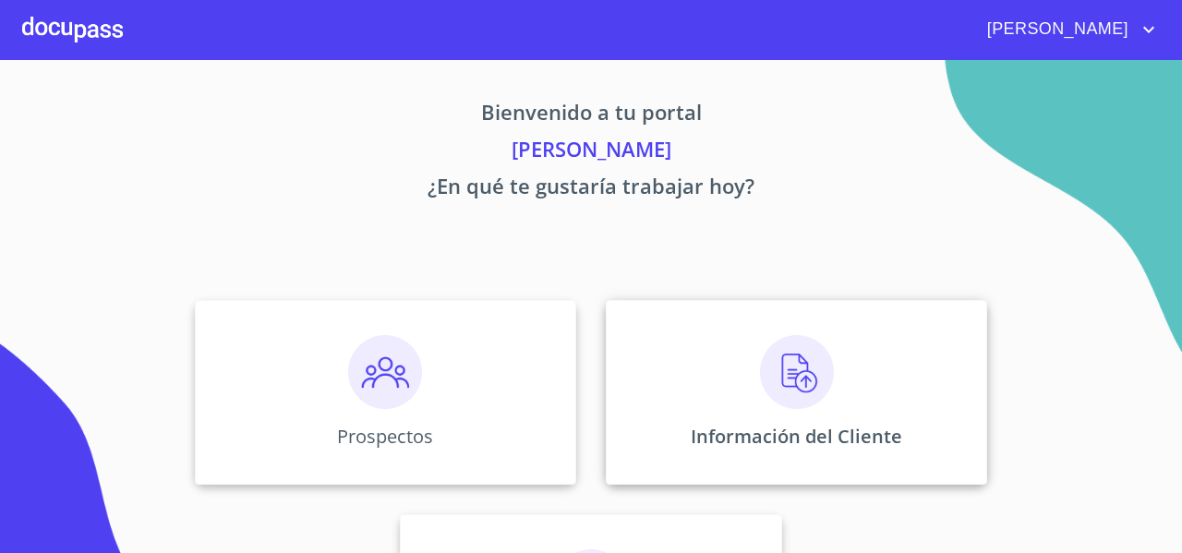
click at [654, 379] on div "Información del Cliente" at bounding box center [796, 392] width 381 height 185
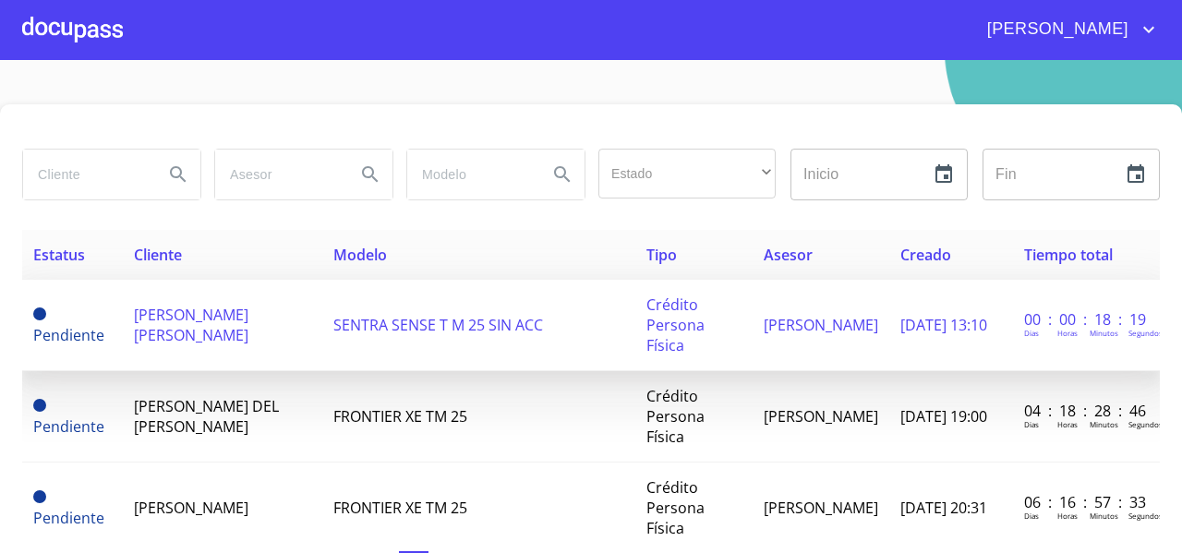
click at [219, 330] on td "[PERSON_NAME] [PERSON_NAME]" at bounding box center [223, 325] width 200 height 91
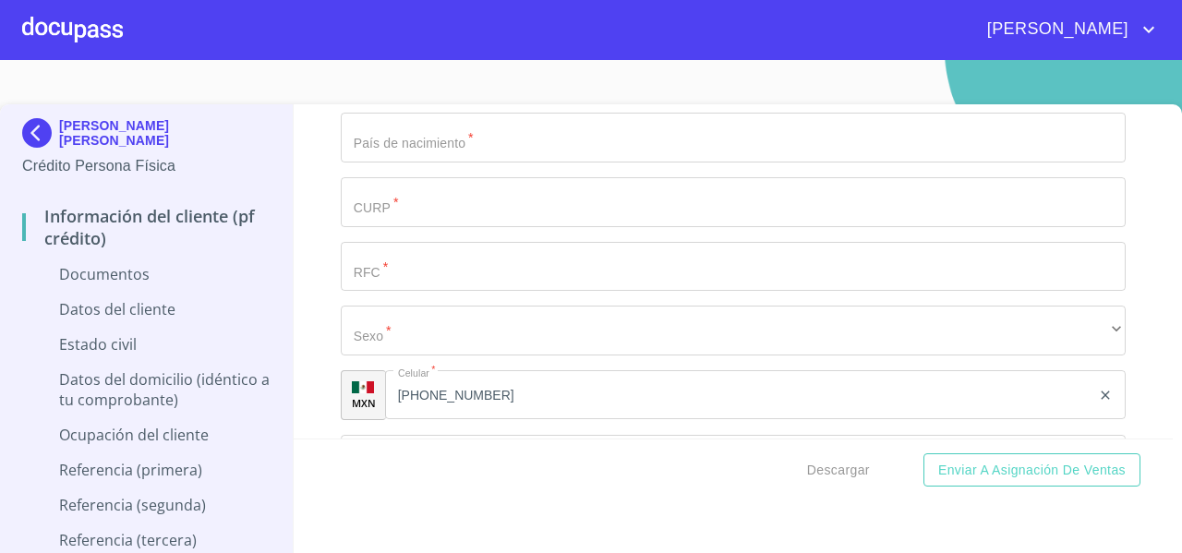
scroll to position [2783, 0]
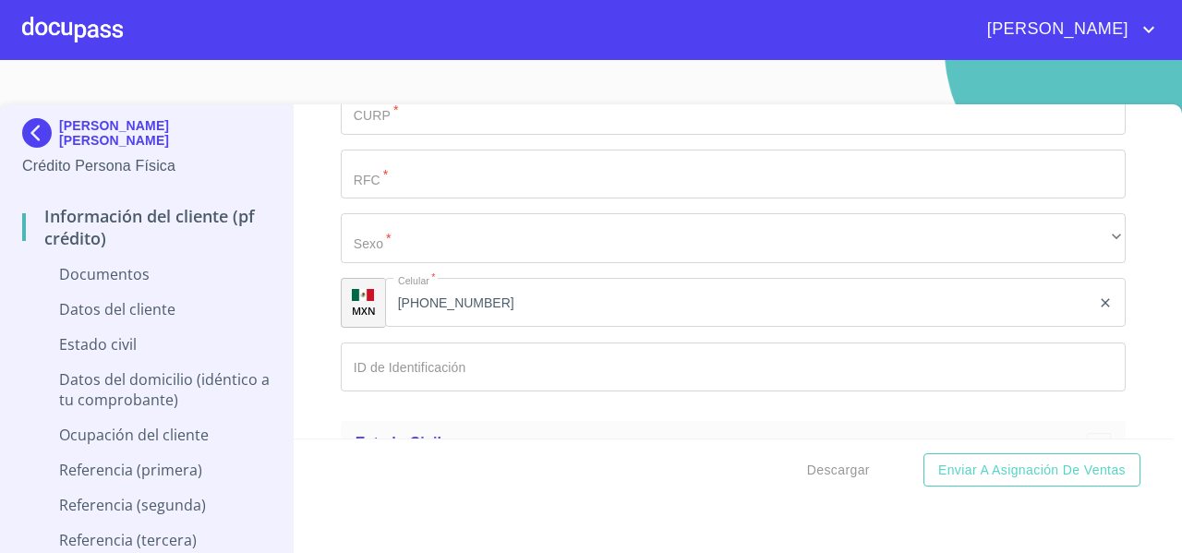
click at [495, 309] on input "[PHONE_NUMBER]" at bounding box center [738, 303] width 706 height 50
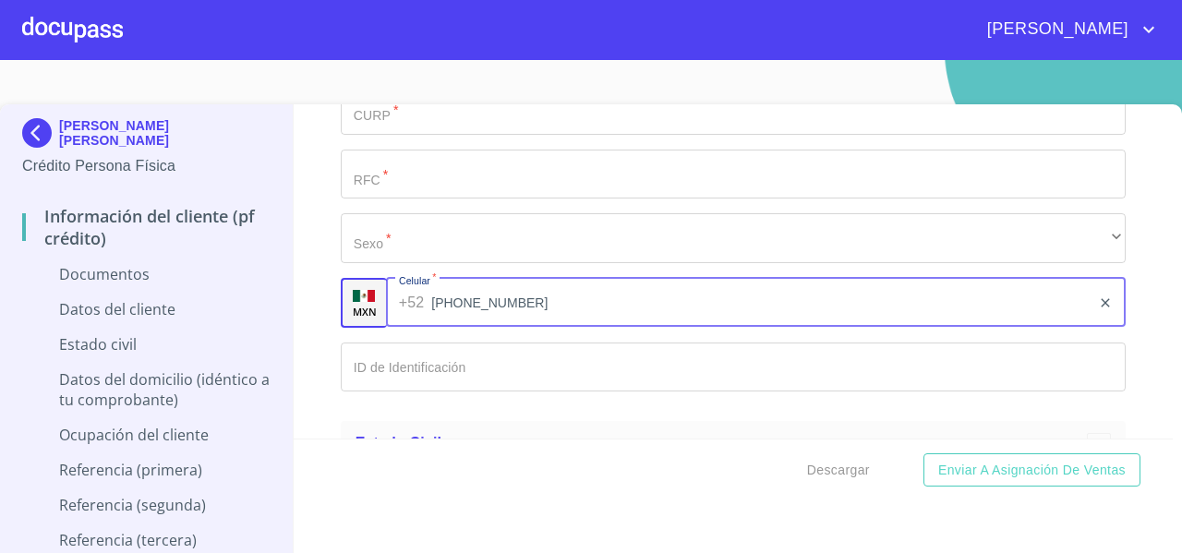
drag, startPoint x: 535, startPoint y: 290, endPoint x: 432, endPoint y: 307, distance: 103.8
click at [432, 307] on input "[PHONE_NUMBER]" at bounding box center [760, 303] width 659 height 50
click at [391, 361] on input "Documento de identificación   *" at bounding box center [733, 368] width 785 height 50
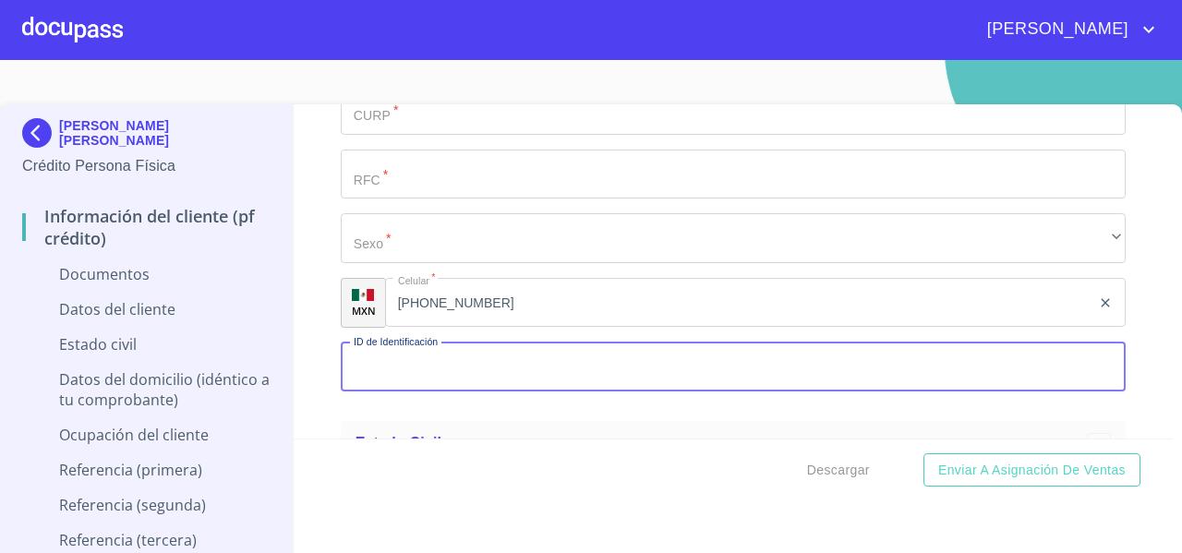
paste input "33)16719744"
click at [368, 368] on input "33)16719744" at bounding box center [712, 368] width 742 height 50
type input "3316719744"
drag, startPoint x: 440, startPoint y: 368, endPoint x: 345, endPoint y: 382, distance: 95.3
click at [345, 382] on input "3316719744" at bounding box center [712, 368] width 742 height 50
